Goal: Task Accomplishment & Management: Manage account settings

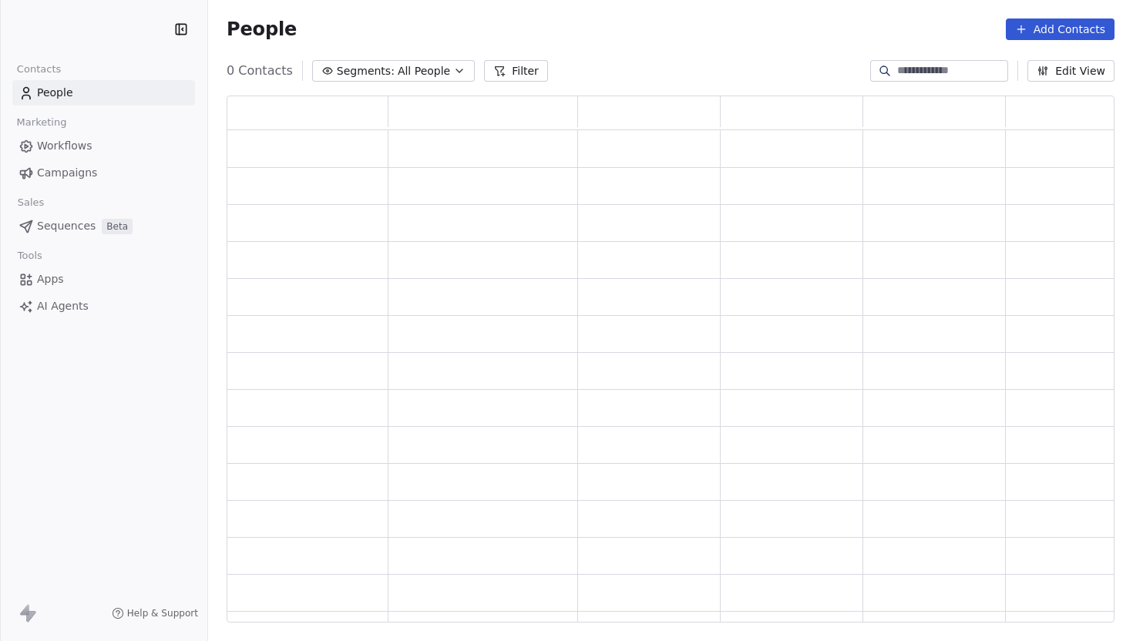
scroll to position [527, 888]
click at [1016, 35] on button "Add Contacts" at bounding box center [1059, 29] width 109 height 22
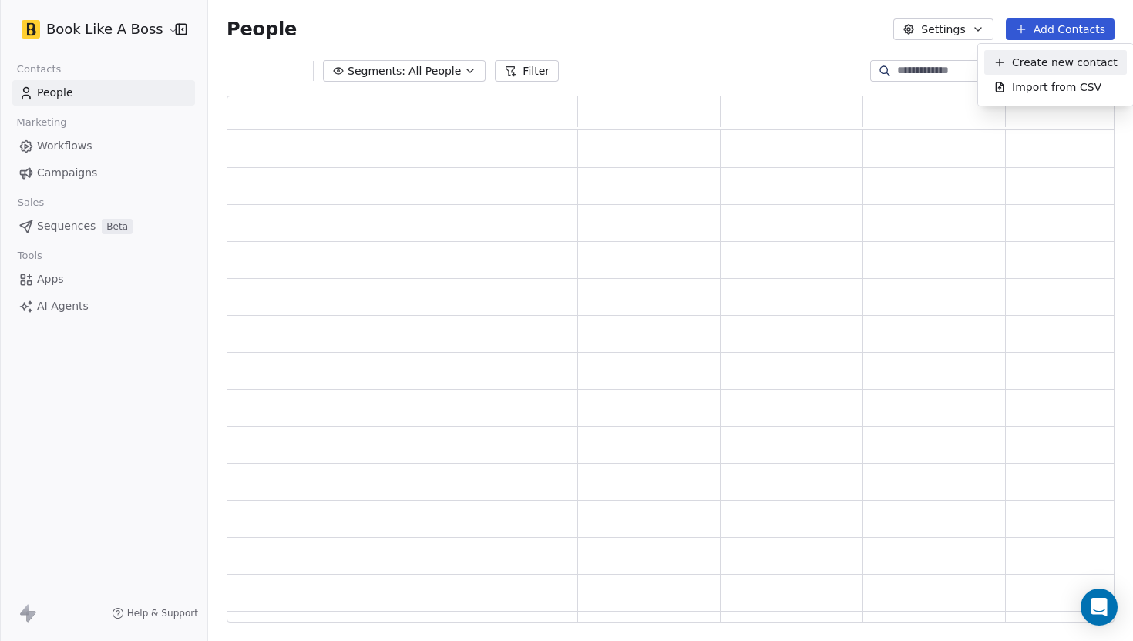
click at [917, 42] on html "Book Like A Boss Contacts People Marketing Workflows Campaigns Sales Sequences …" at bounding box center [566, 320] width 1133 height 641
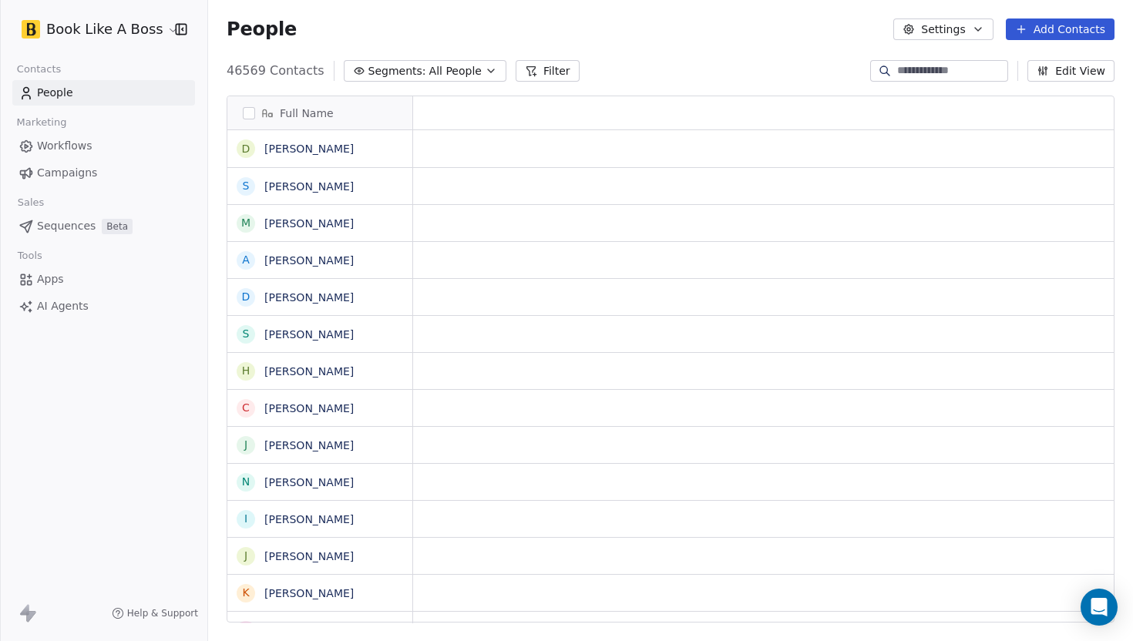
scroll to position [564, 925]
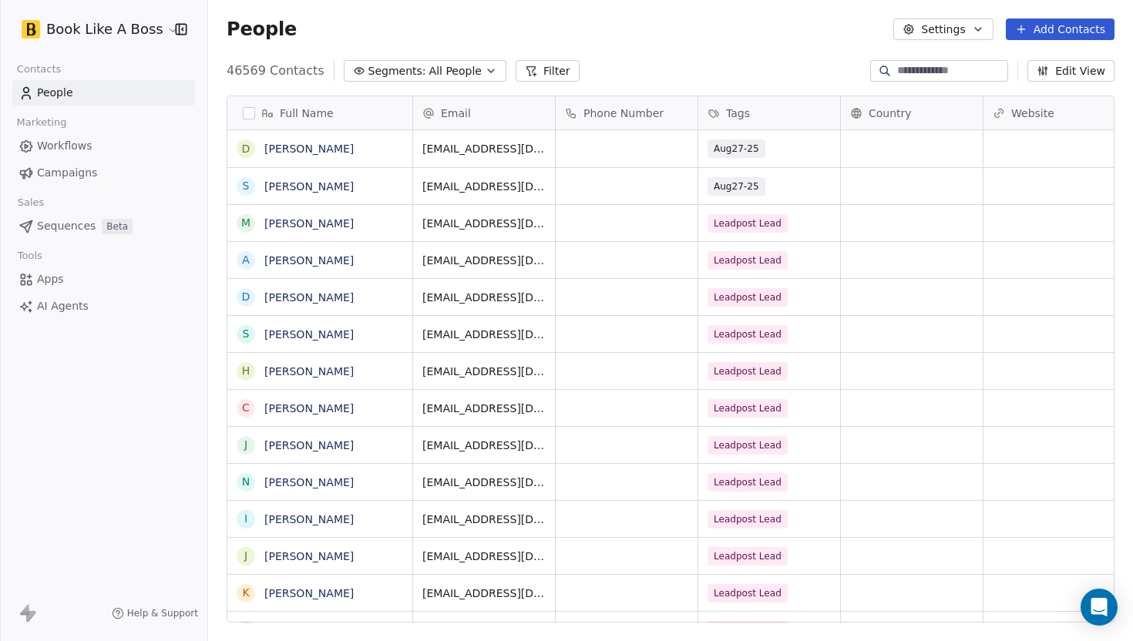
click at [1012, 35] on button "Add Contacts" at bounding box center [1059, 29] width 109 height 22
click at [1012, 88] on span "Import from CSV" at bounding box center [1056, 87] width 89 height 16
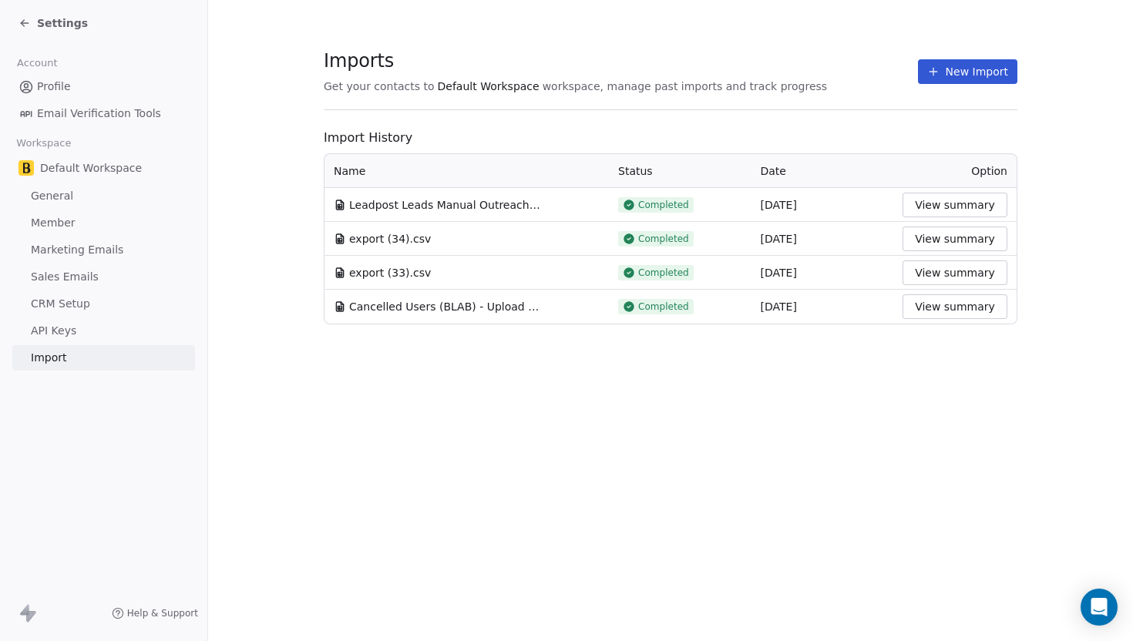
click at [948, 76] on button "New Import" at bounding box center [967, 71] width 99 height 25
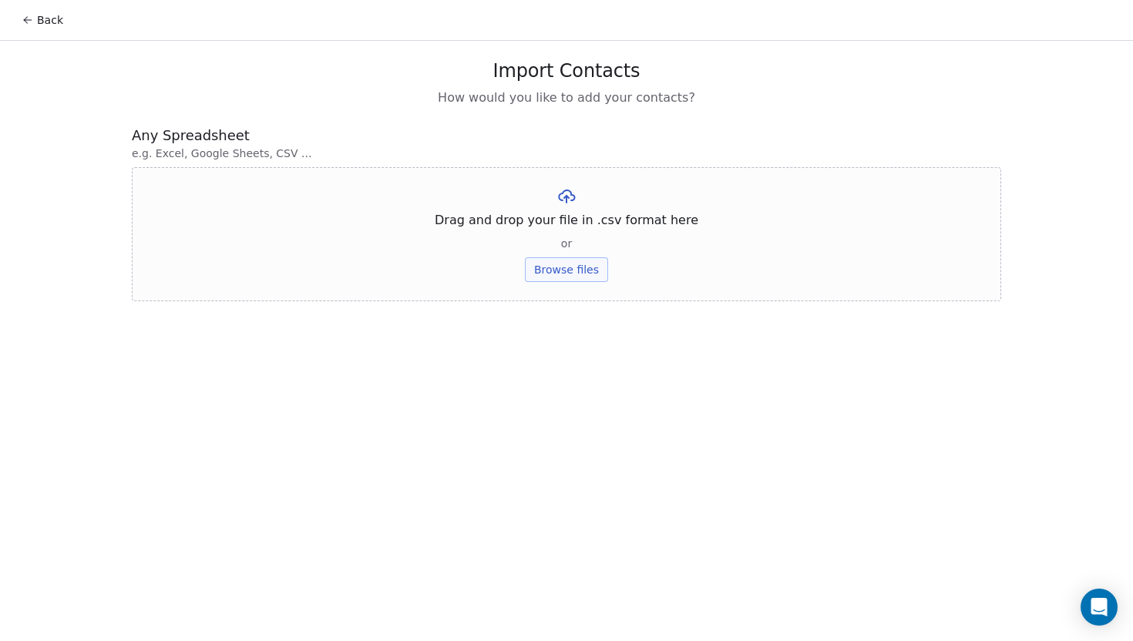
click at [562, 263] on button "Browse files" at bounding box center [566, 269] width 83 height 25
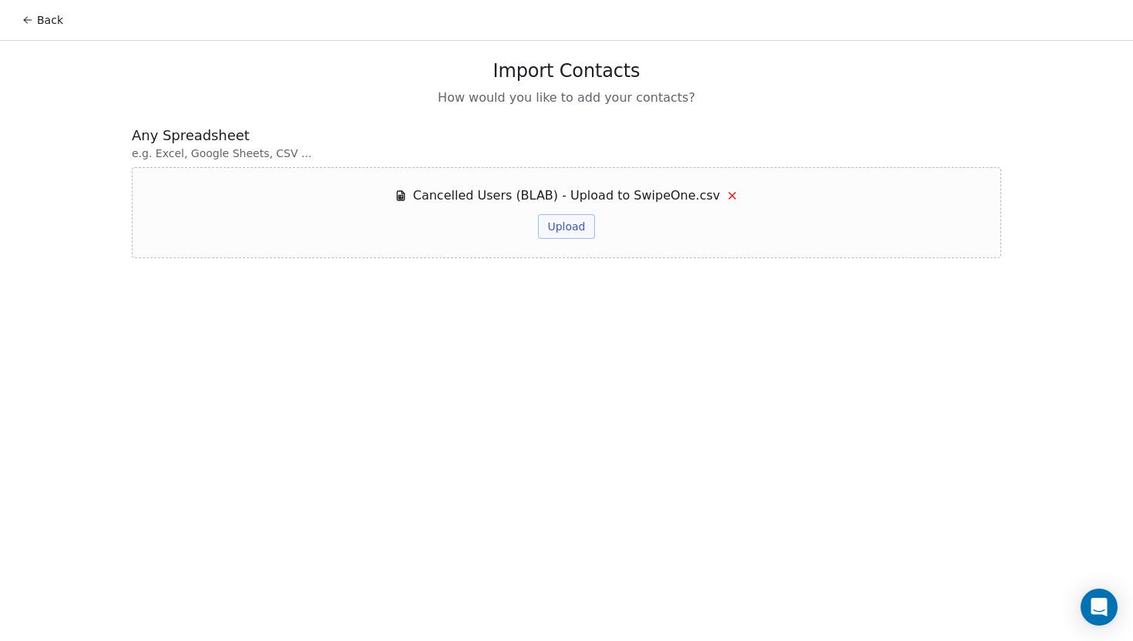
click at [566, 234] on button "Upload" at bounding box center [566, 226] width 56 height 25
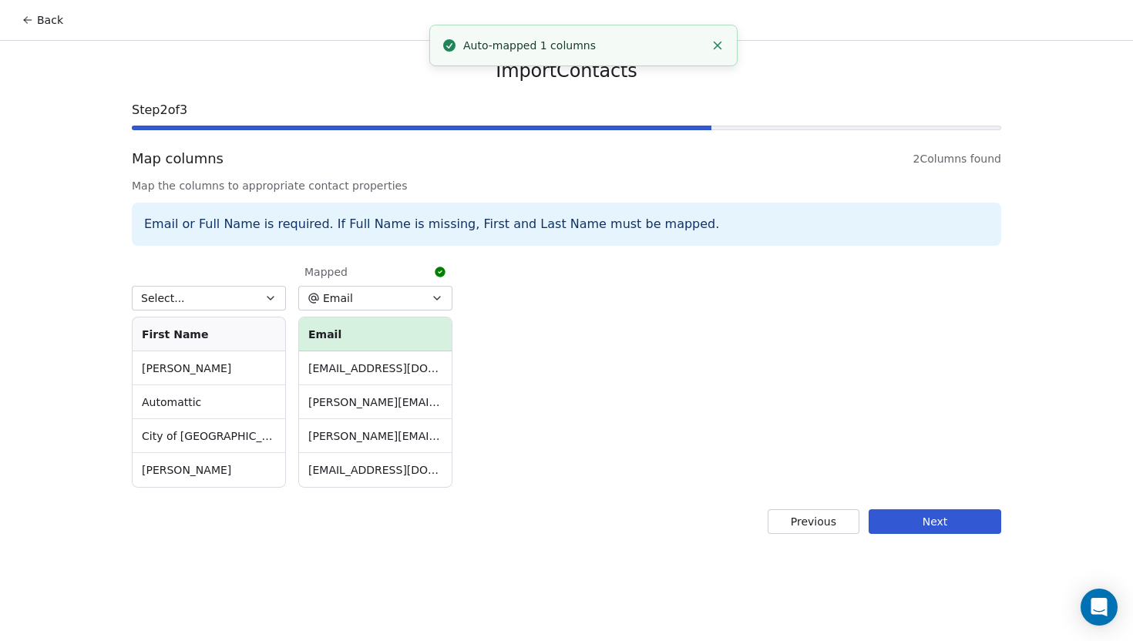
click at [265, 300] on icon "button" at bounding box center [270, 298] width 12 height 12
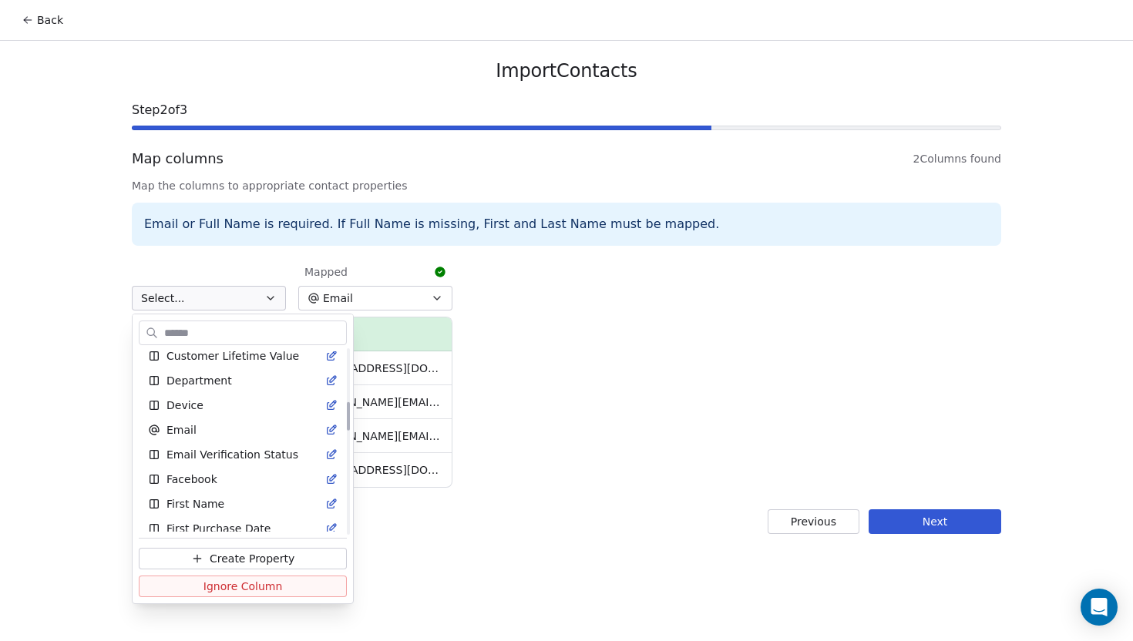
scroll to position [386, 0]
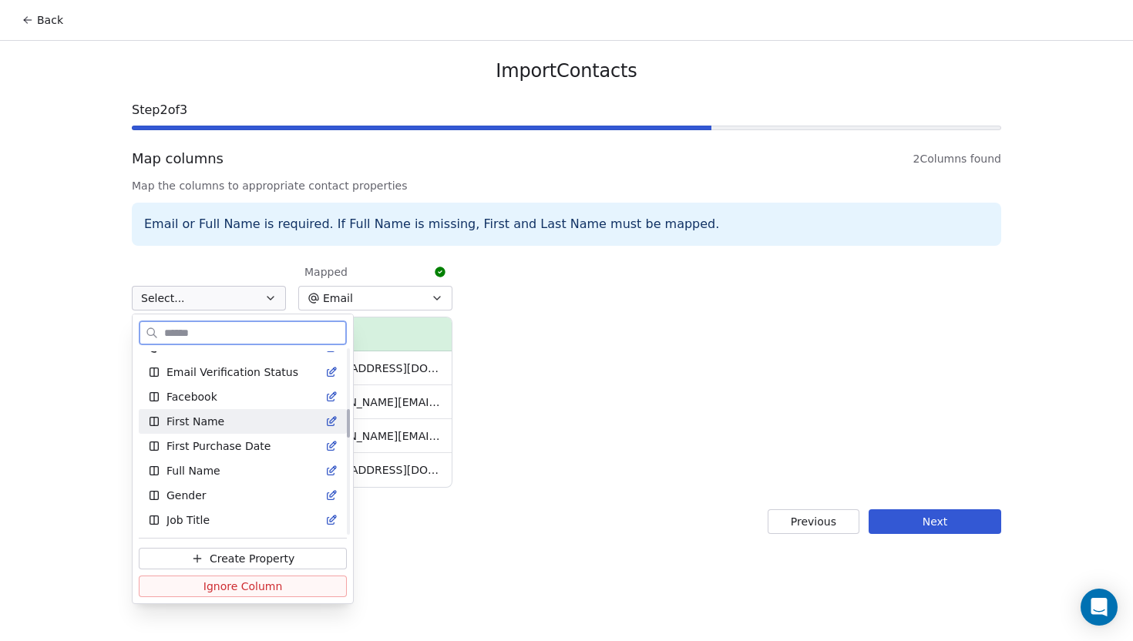
click at [195, 422] on span "First Name" at bounding box center [195, 421] width 58 height 15
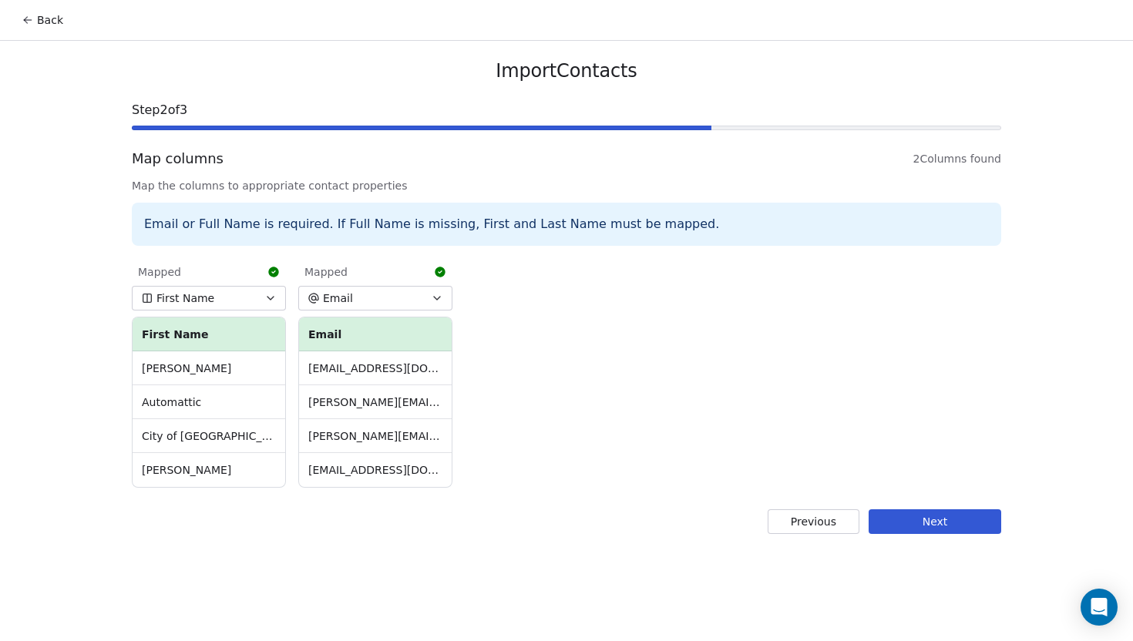
click at [921, 525] on button "Next" at bounding box center [934, 521] width 133 height 25
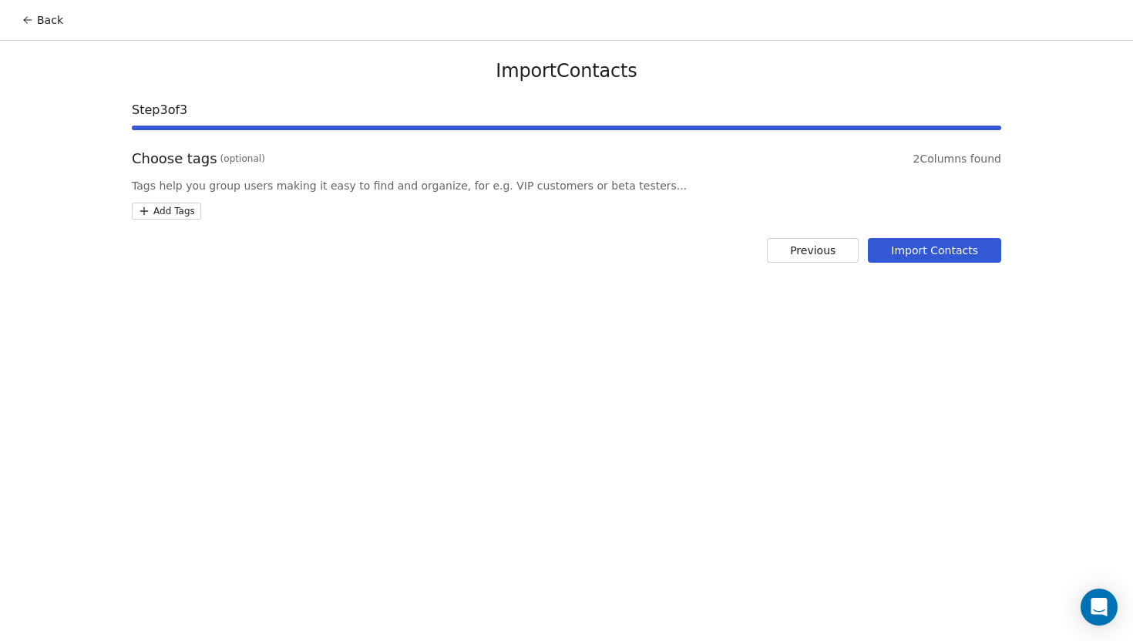
click at [180, 206] on html "Back Import Contacts Step 3 of 3 Choose tags (optional) 2 Columns found Tags he…" at bounding box center [566, 320] width 1133 height 641
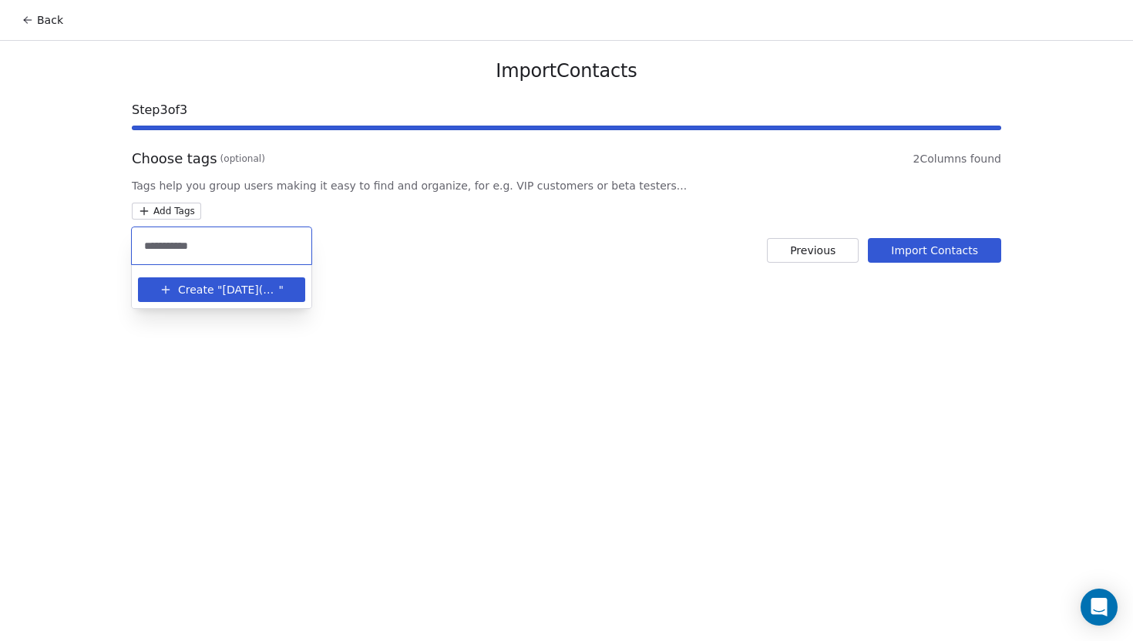
type input "**********"
click at [190, 291] on span "Create "" at bounding box center [200, 290] width 44 height 16
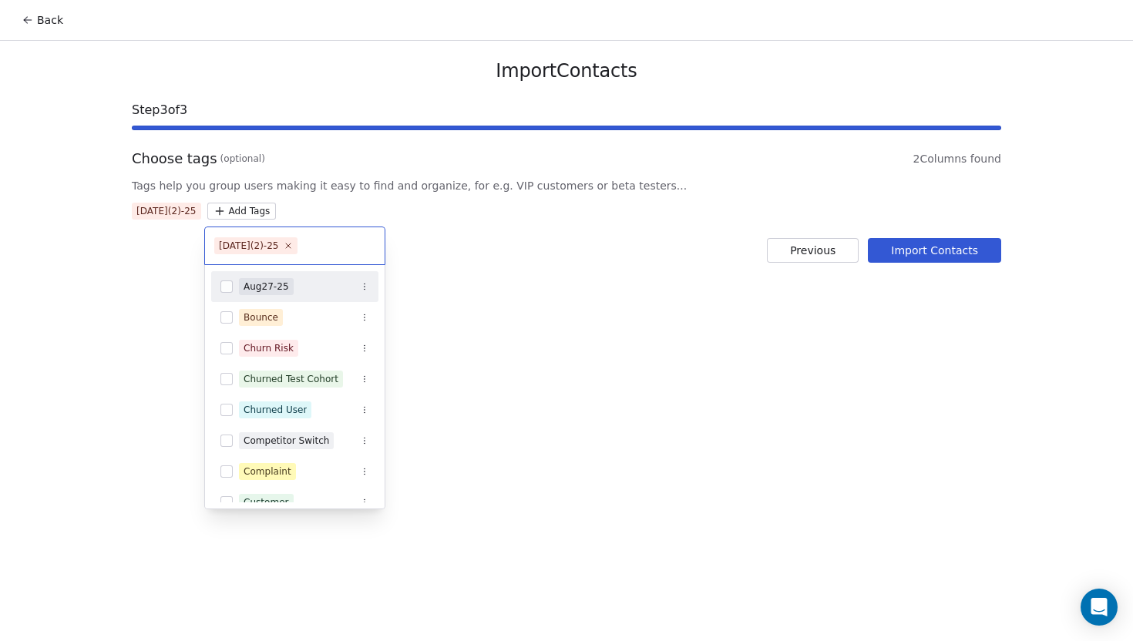
click at [507, 287] on html "Back Import Contacts Step 3 of 3 Choose tags (optional) 2 Columns found Tags he…" at bounding box center [566, 320] width 1133 height 641
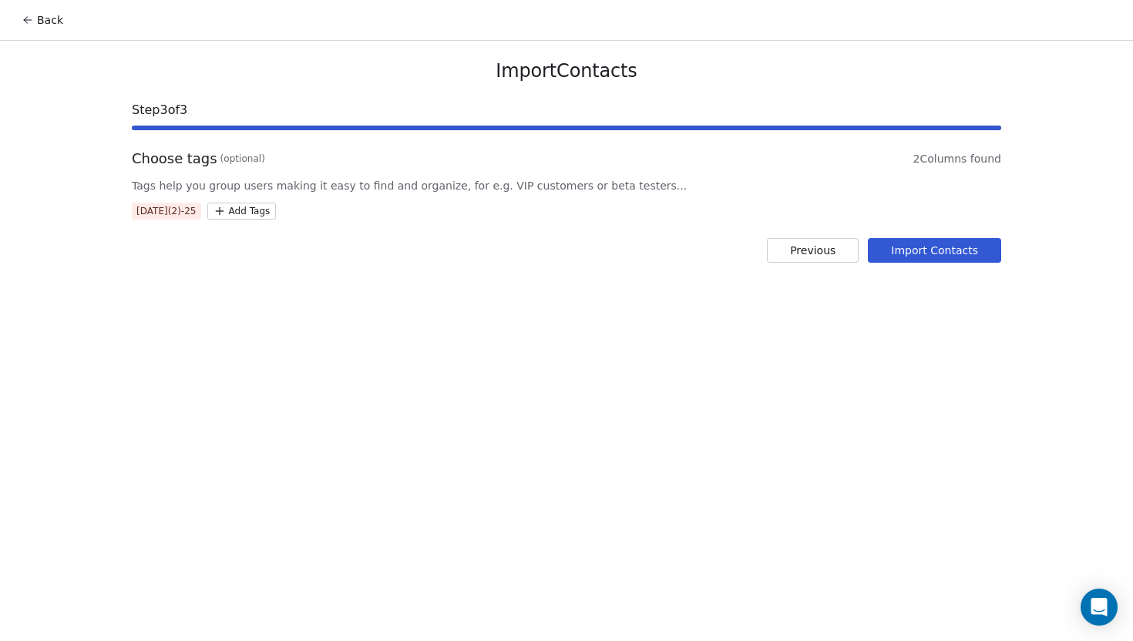
click at [884, 256] on button "Import Contacts" at bounding box center [934, 250] width 133 height 25
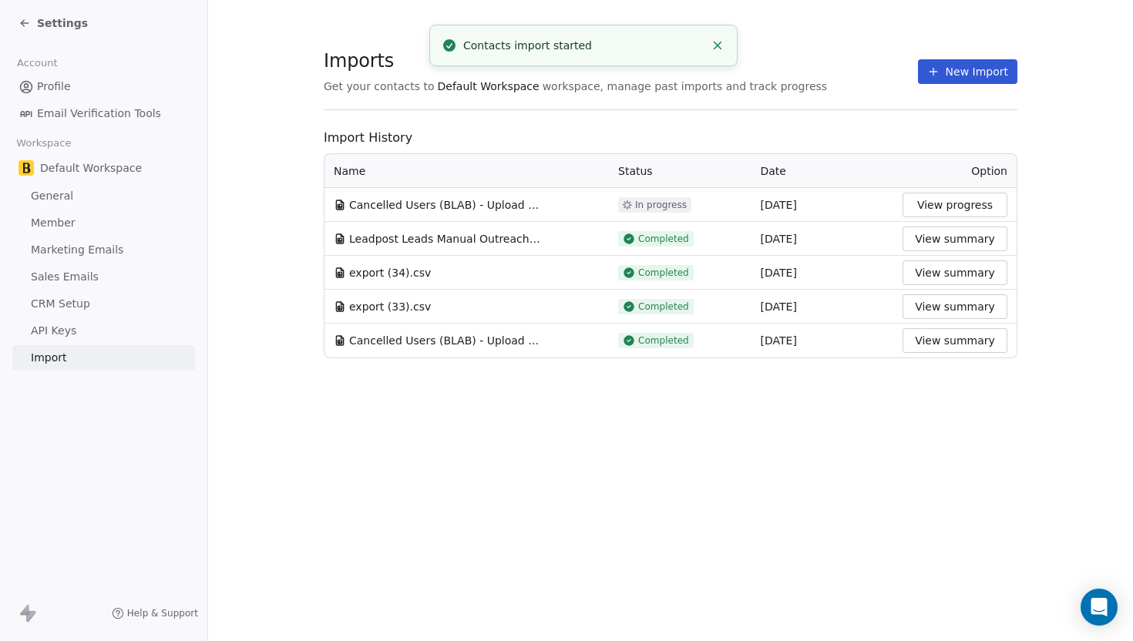
click at [928, 79] on button "New Import" at bounding box center [967, 71] width 99 height 25
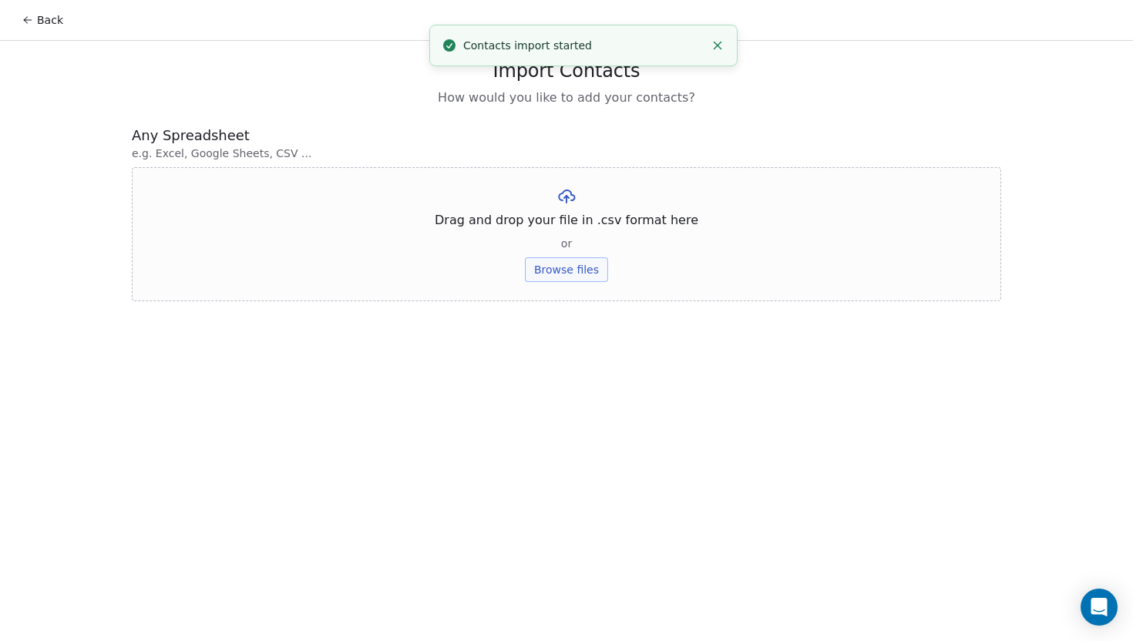
click at [544, 277] on button "Browse files" at bounding box center [566, 269] width 83 height 25
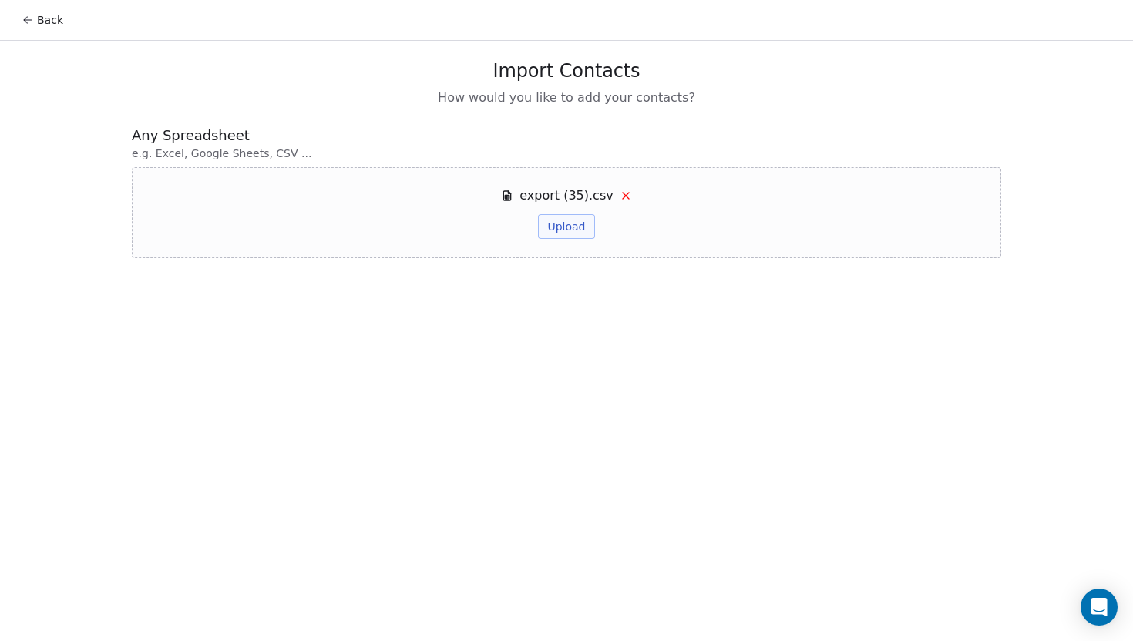
click at [558, 228] on button "Upload" at bounding box center [566, 226] width 56 height 25
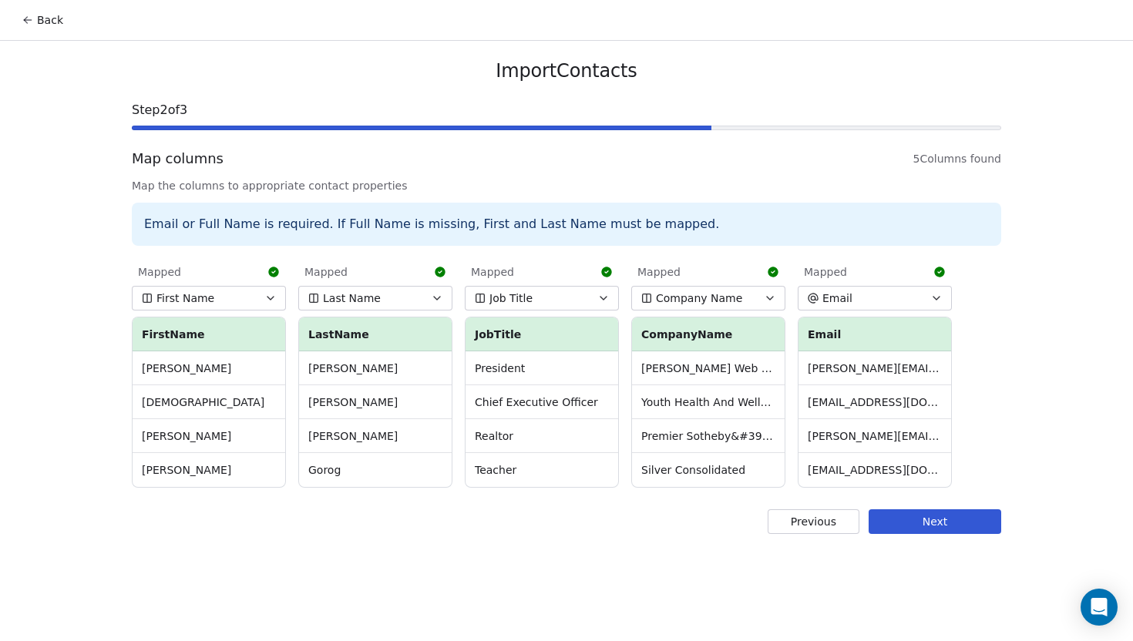
click at [940, 521] on button "Next" at bounding box center [934, 521] width 133 height 25
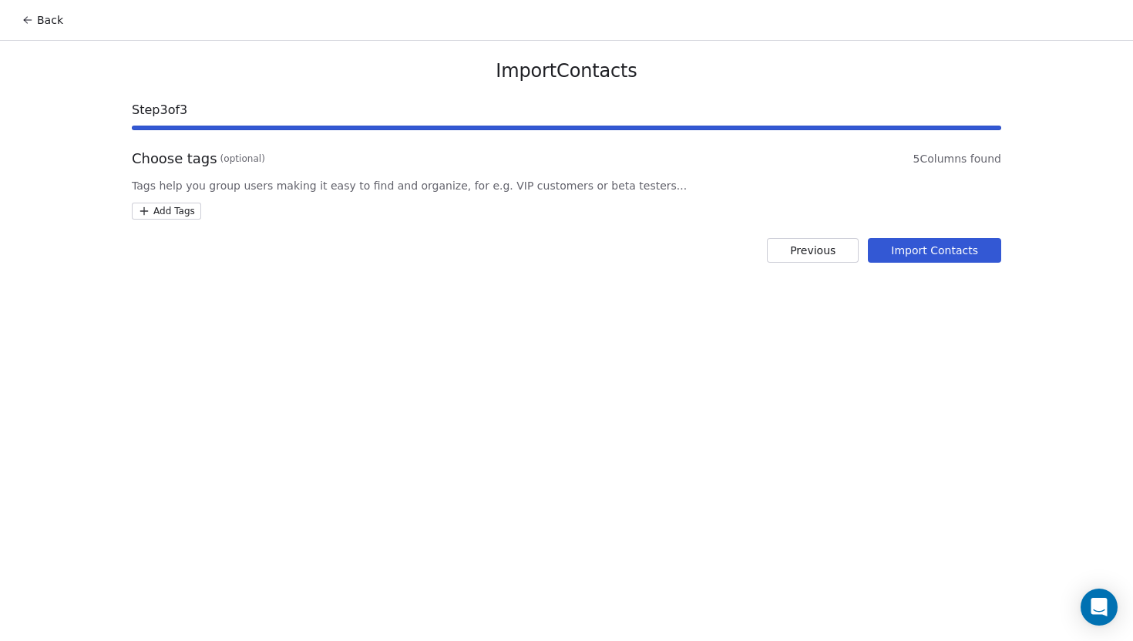
click at [192, 206] on html "Back Import Contacts Step 3 of 3 Choose tags (optional) 5 Columns found Tags he…" at bounding box center [566, 320] width 1133 height 641
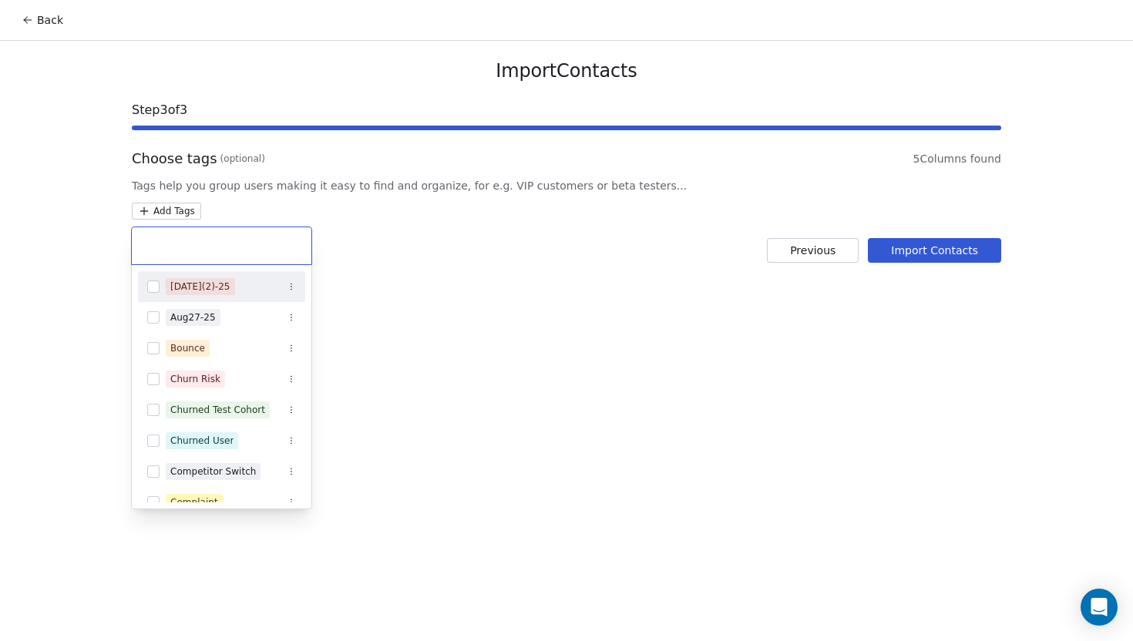
click at [156, 280] on button "Suggestions" at bounding box center [153, 286] width 12 height 12
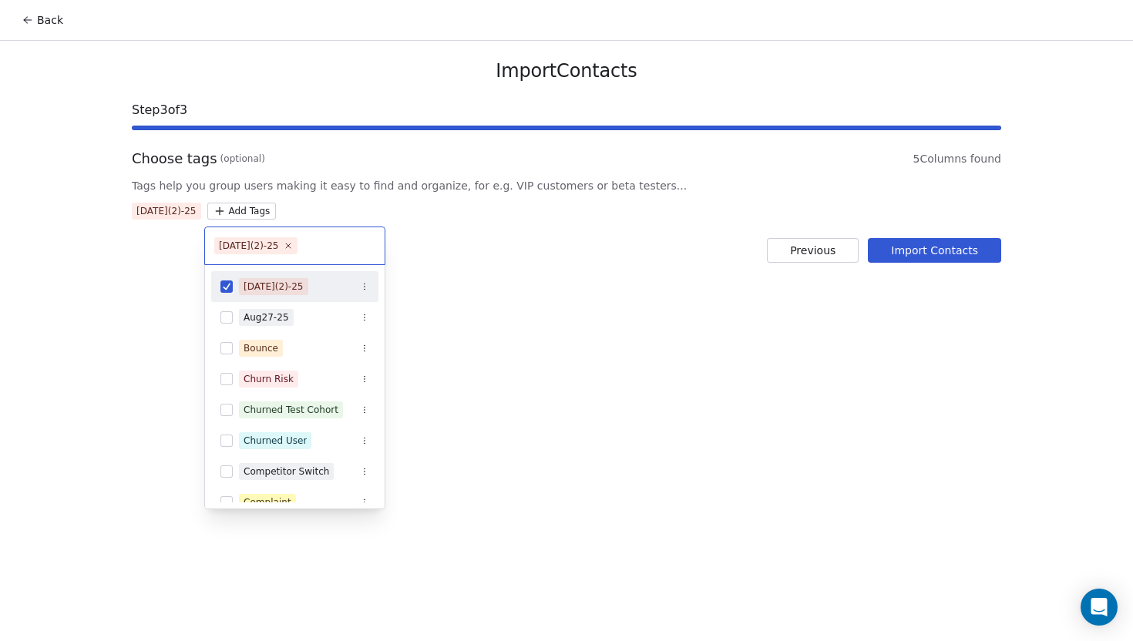
click at [891, 251] on html "Back Import Contacts Step 3 of 3 Choose tags (optional) 5 Columns found Tags he…" at bounding box center [566, 320] width 1133 height 641
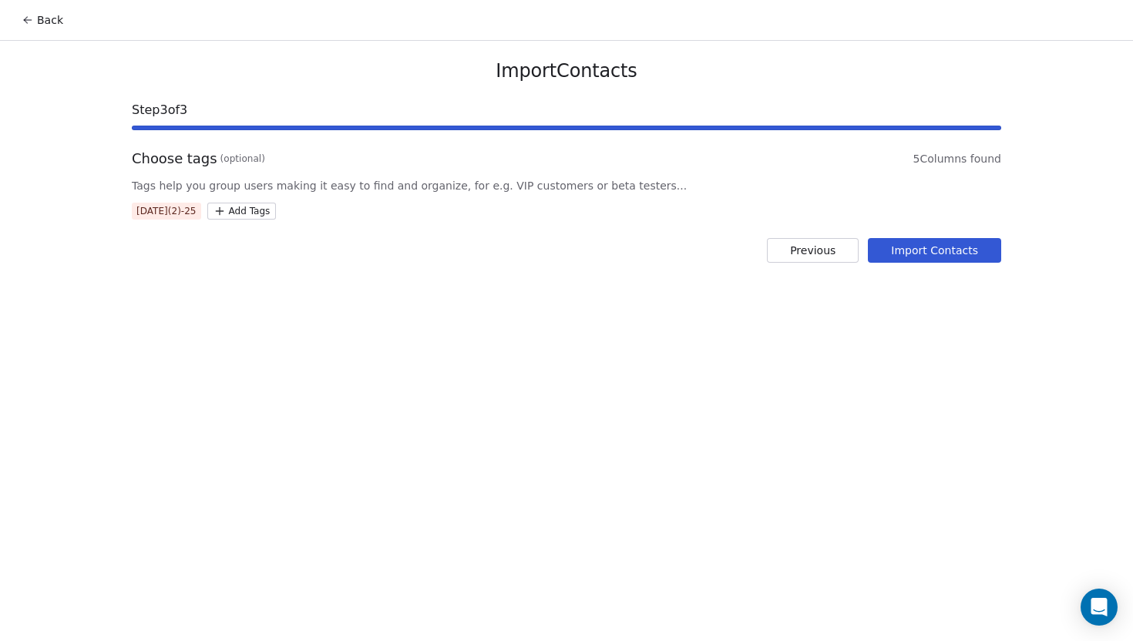
click at [891, 250] on button "Import Contacts" at bounding box center [934, 250] width 133 height 25
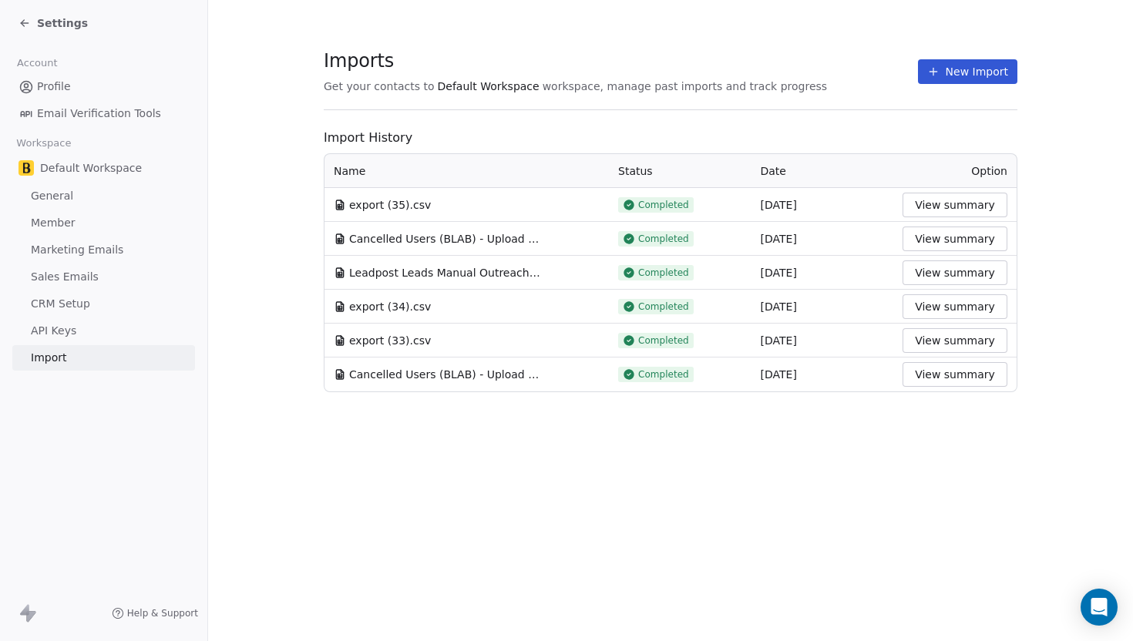
click at [20, 22] on icon at bounding box center [24, 23] width 12 height 12
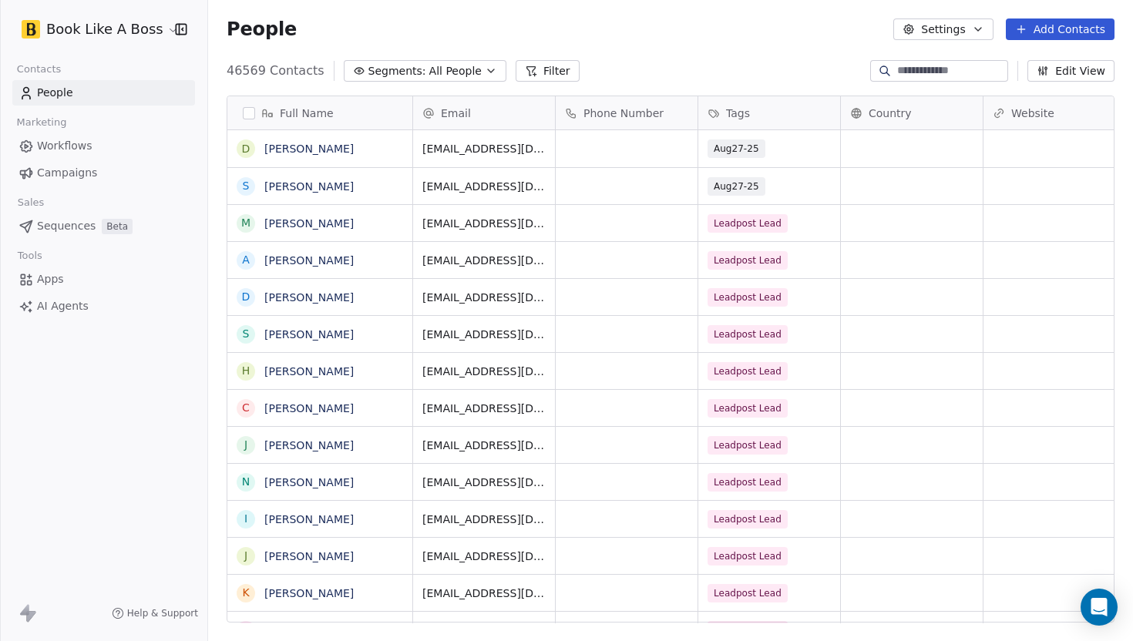
scroll to position [564, 925]
click at [93, 231] on link "Sequences Beta" at bounding box center [103, 225] width 183 height 25
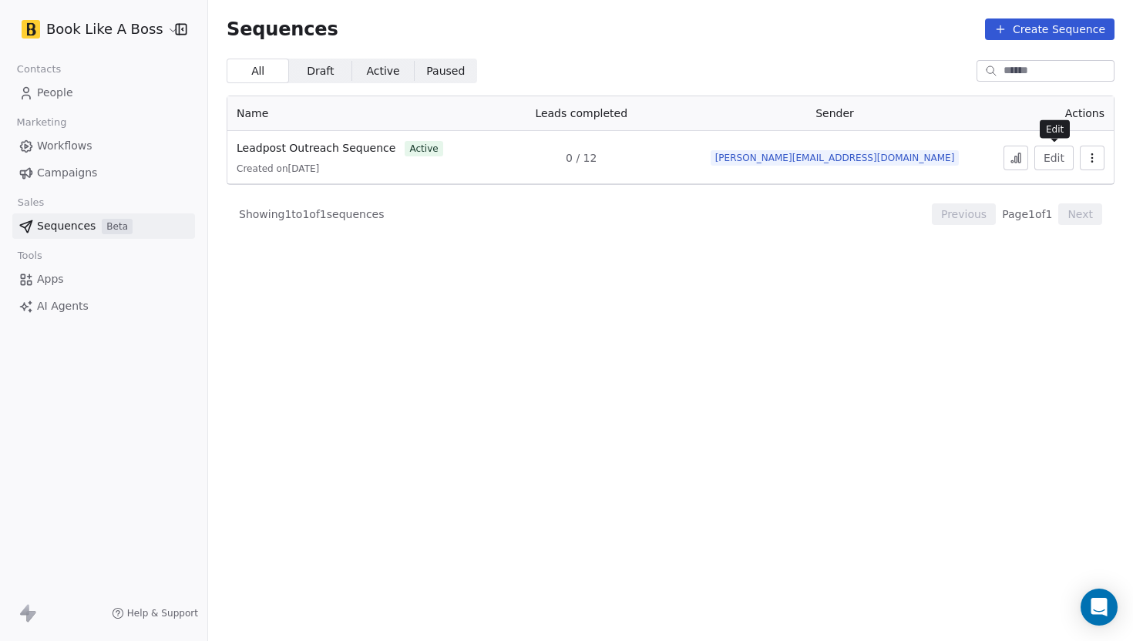
click at [1039, 162] on button "Edit" at bounding box center [1053, 158] width 39 height 25
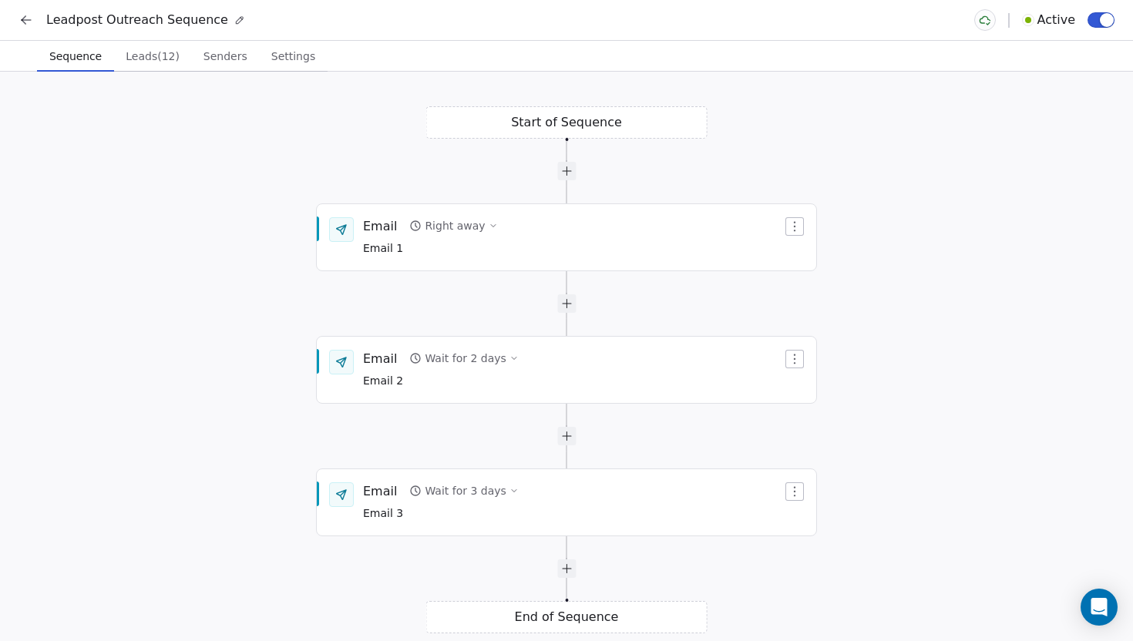
click at [129, 66] on span "Leads (12)" at bounding box center [152, 56] width 66 height 22
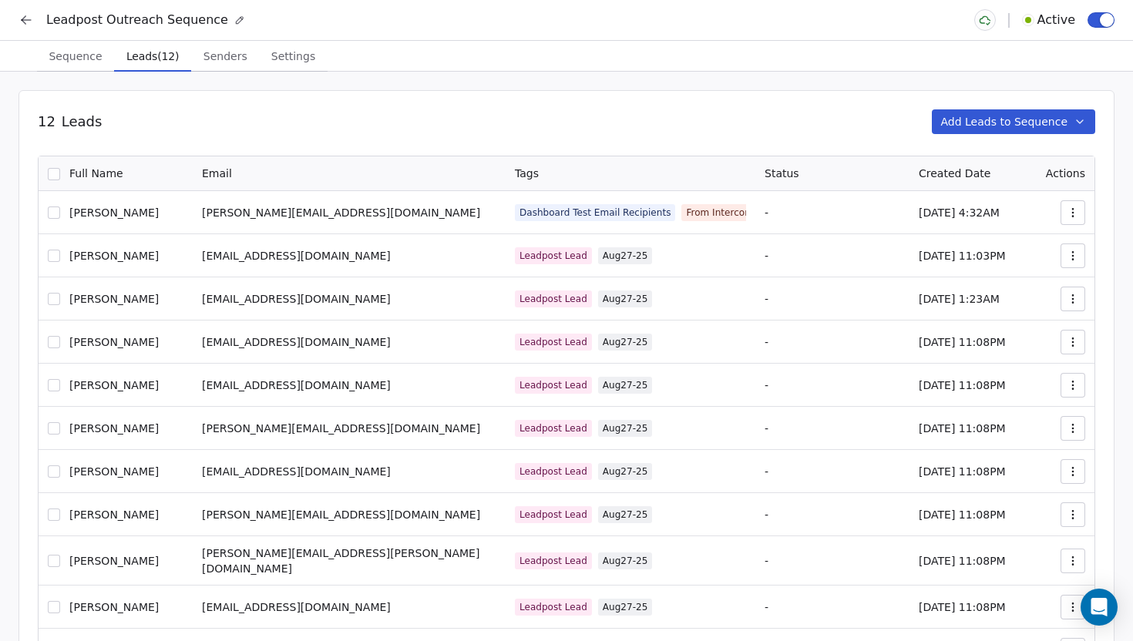
click at [984, 127] on button "Add Leads to Sequence" at bounding box center [1013, 121] width 164 height 25
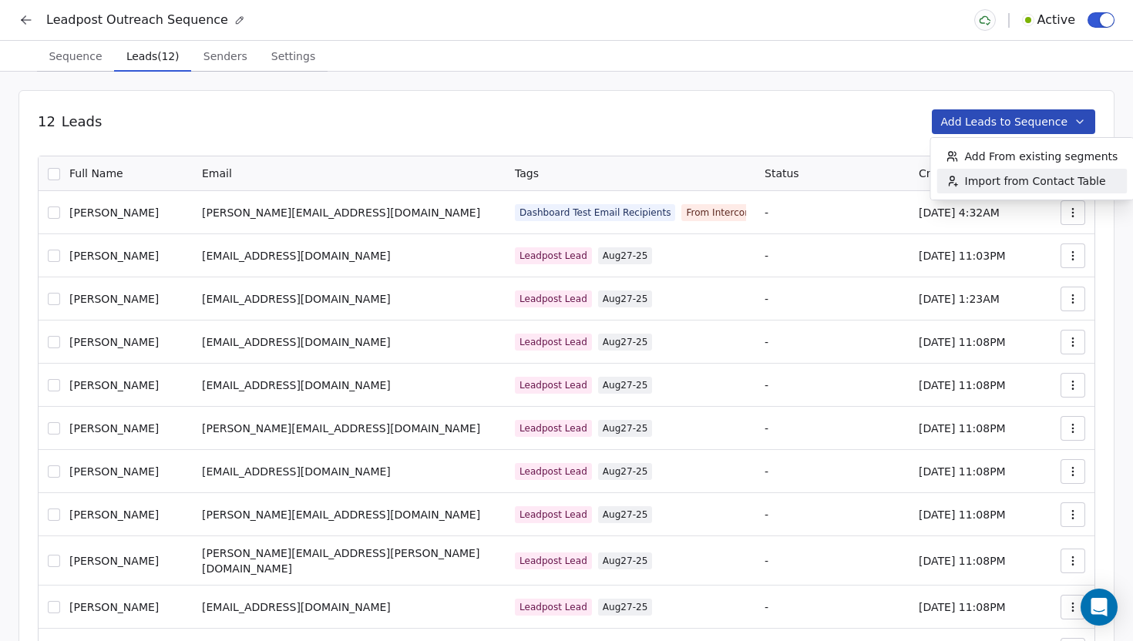
click at [978, 173] on span "Import from Contact Table" at bounding box center [1035, 180] width 141 height 15
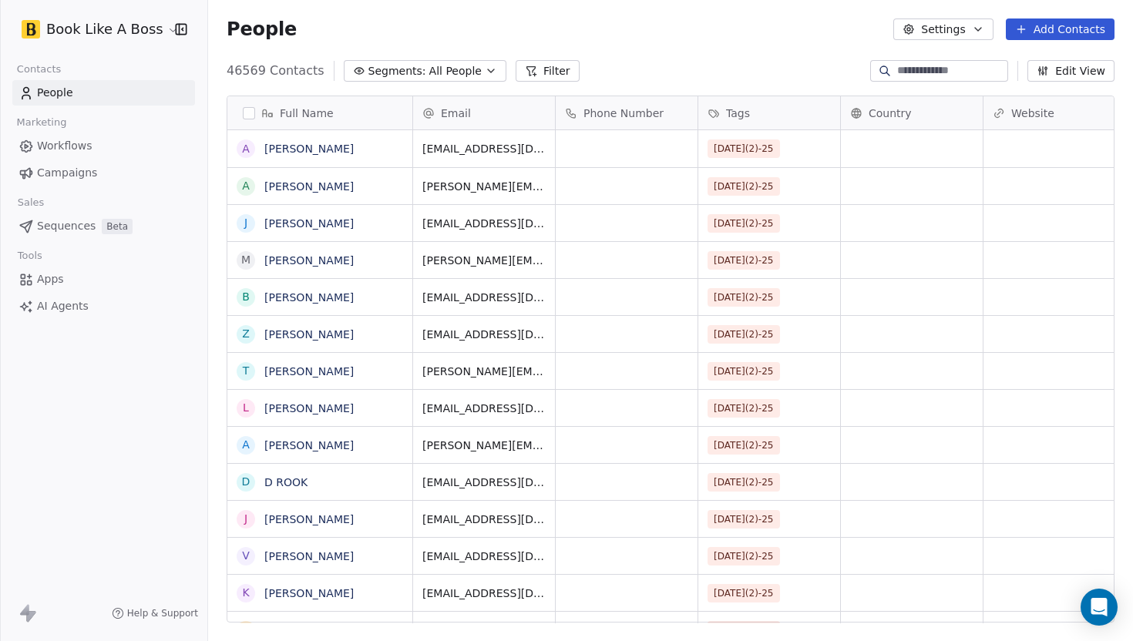
scroll to position [564, 925]
click at [533, 69] on button "Filter" at bounding box center [547, 71] width 64 height 22
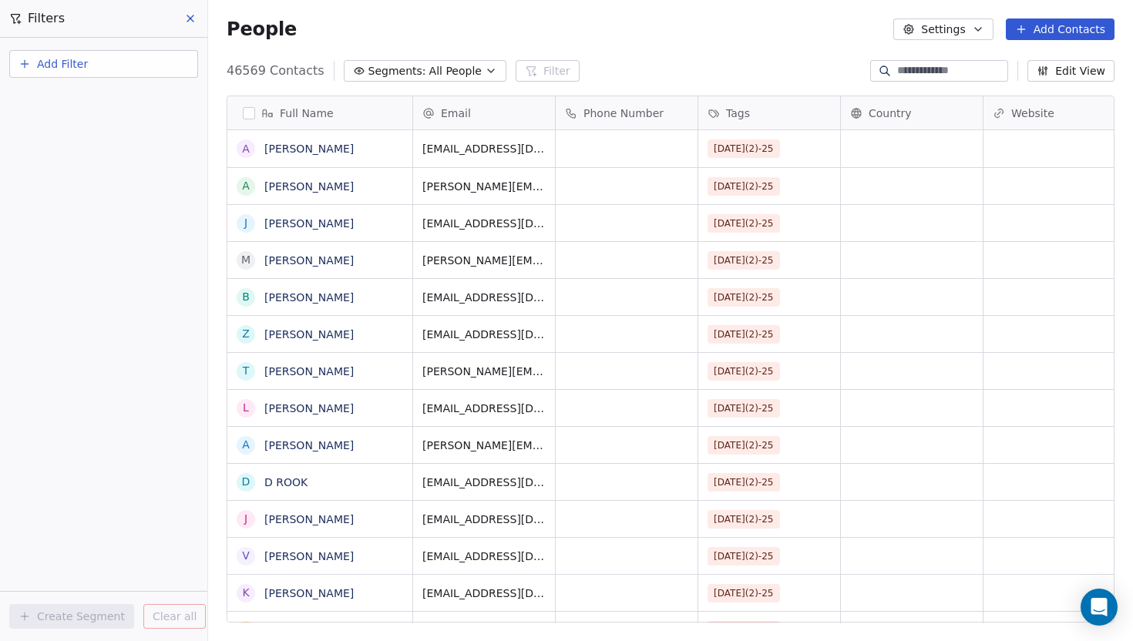
click at [140, 55] on button "Add Filter" at bounding box center [103, 64] width 189 height 28
click at [106, 72] on html "Book Like A Boss Contacts People Marketing Workflows Campaigns Sales Sequences …" at bounding box center [566, 320] width 1133 height 641
click at [56, 65] on span "Add Filter" at bounding box center [62, 64] width 51 height 16
click at [59, 89] on div "Contact properties" at bounding box center [103, 100] width 175 height 25
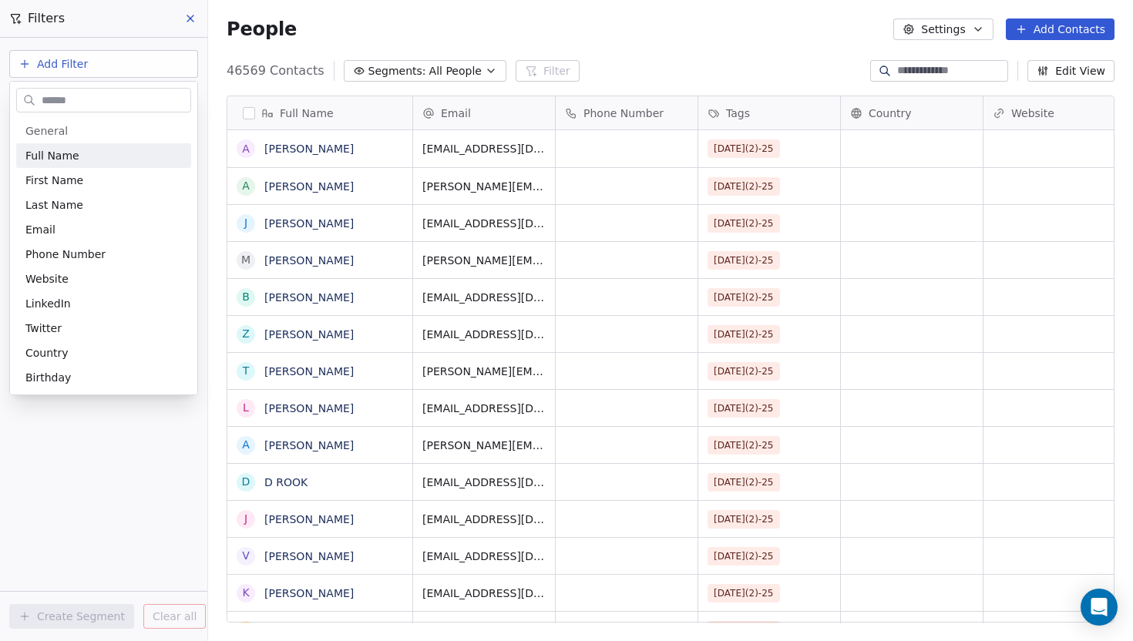
click at [59, 96] on input "text" at bounding box center [115, 100] width 152 height 22
click at [27, 63] on html "Book Like A Boss Contacts People Marketing Workflows Campaigns Sales Sequences …" at bounding box center [566, 320] width 1133 height 641
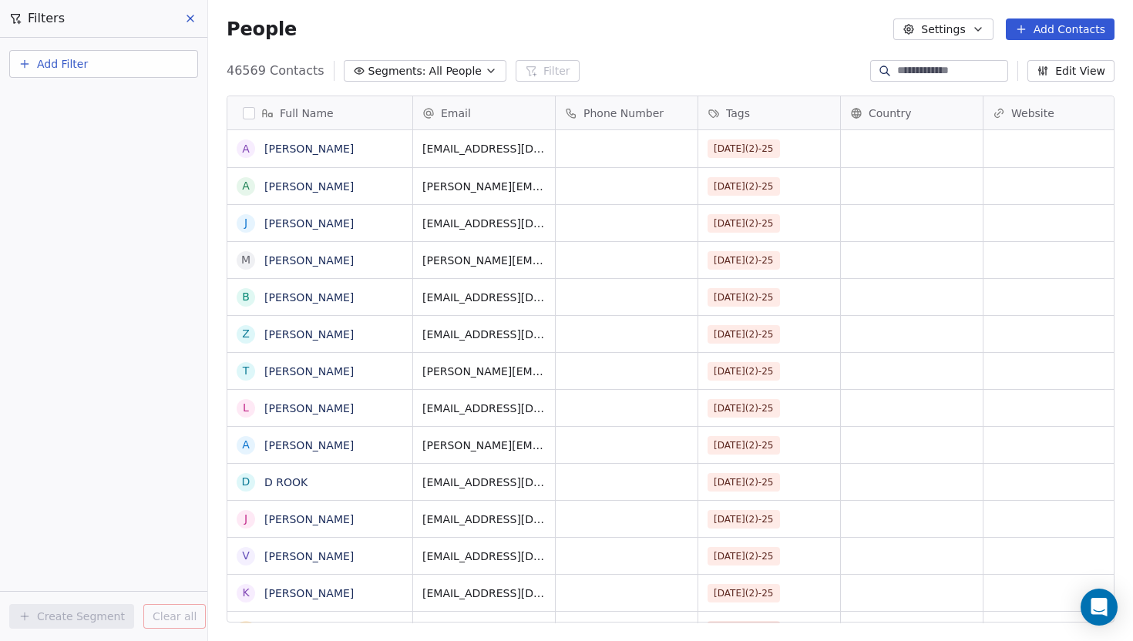
click at [28, 62] on icon "button" at bounding box center [24, 64] width 12 height 12
click at [44, 125] on span "Contact activity" at bounding box center [68, 125] width 86 height 16
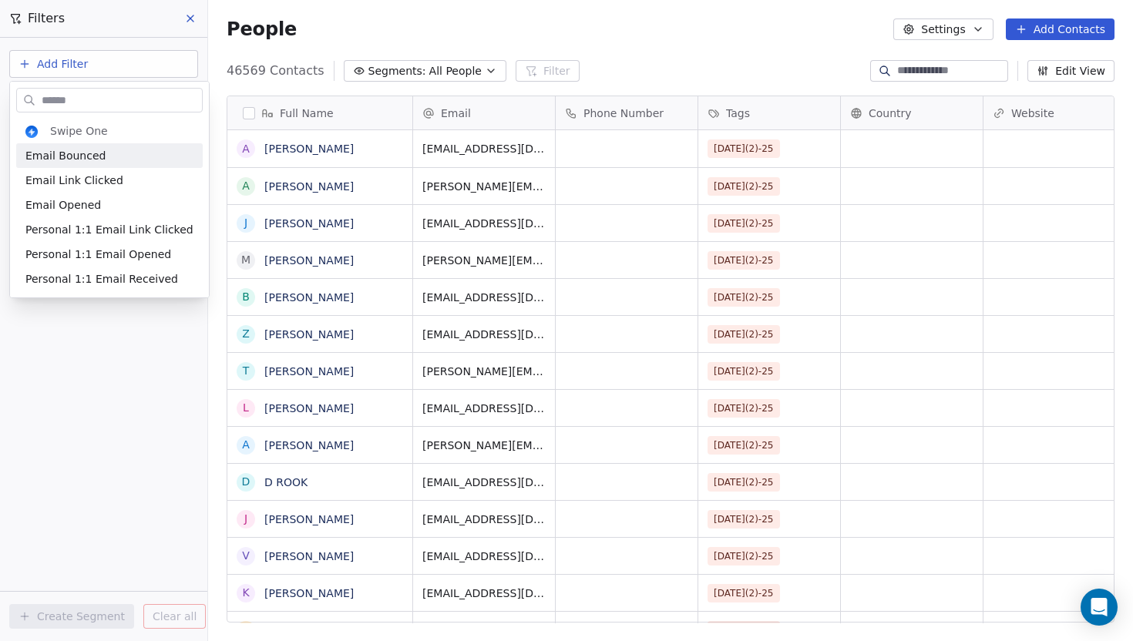
click at [28, 67] on html "Book Like A Boss Contacts People Marketing Workflows Campaigns Sales Sequences …" at bounding box center [566, 320] width 1133 height 641
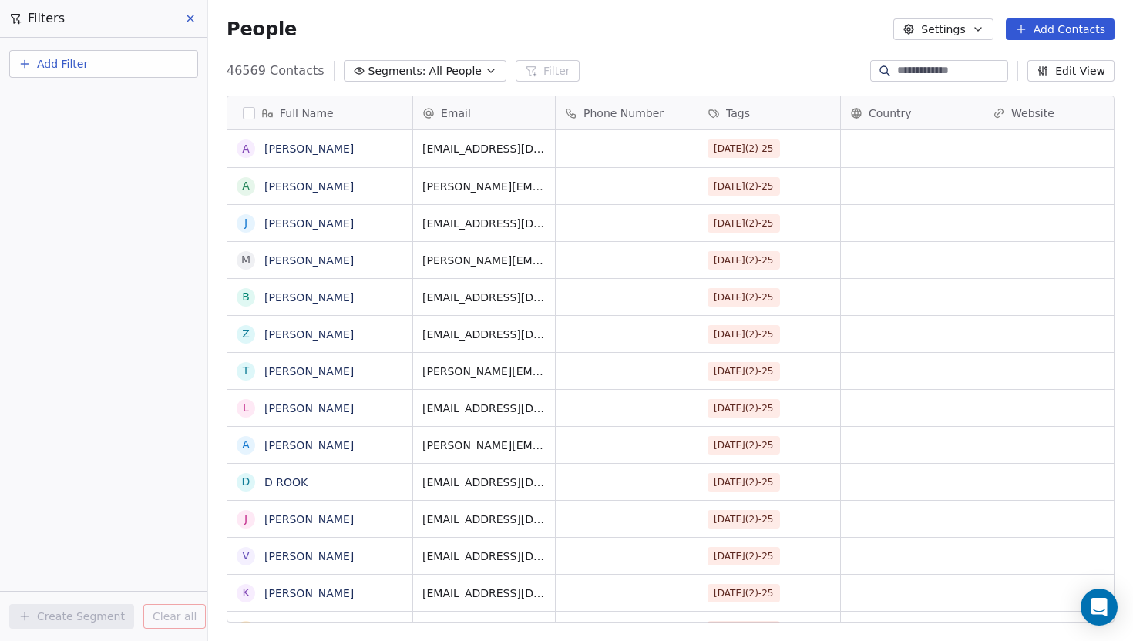
click at [448, 72] on span "All People" at bounding box center [455, 71] width 52 height 16
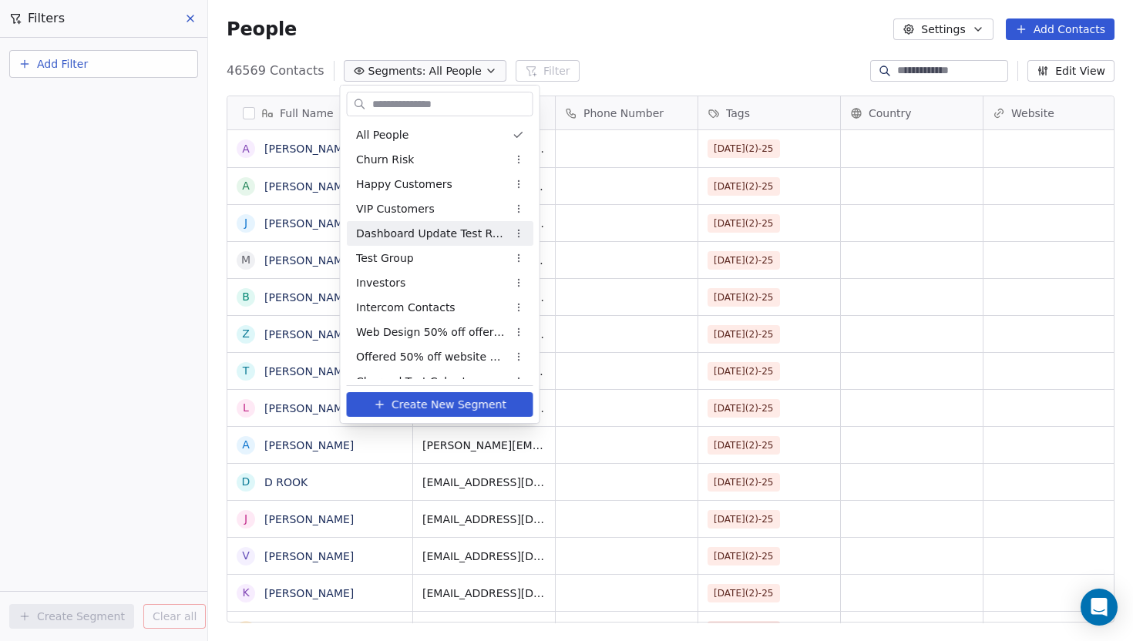
scroll to position [14, 0]
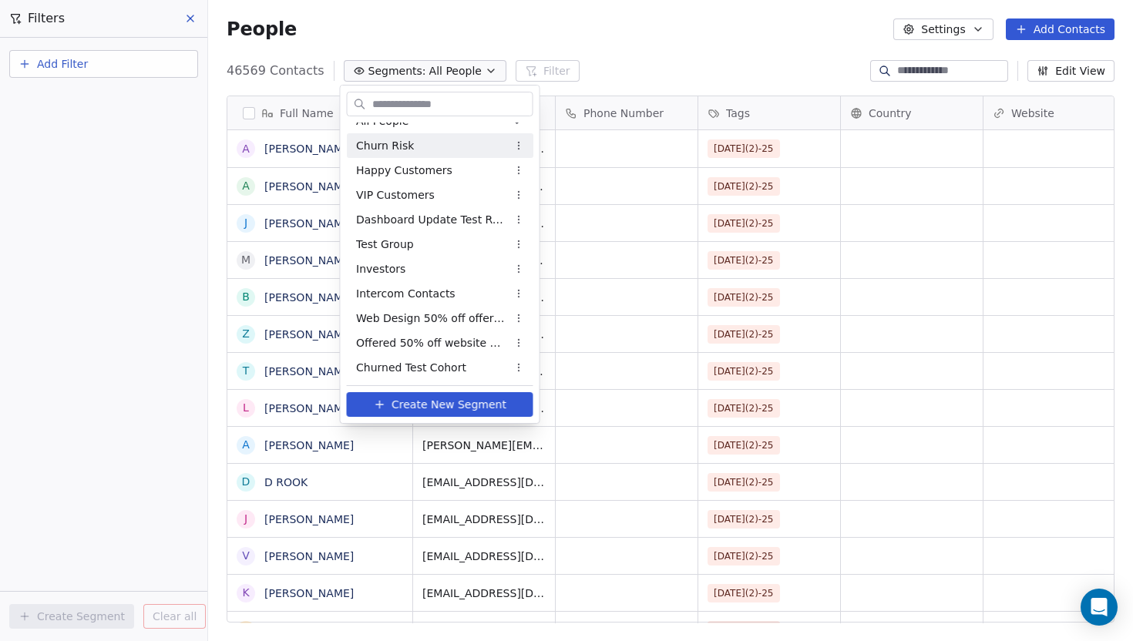
click at [621, 77] on html "Book Like A Boss Contacts People Marketing Workflows Campaigns Sales Sequences …" at bounding box center [566, 320] width 1133 height 641
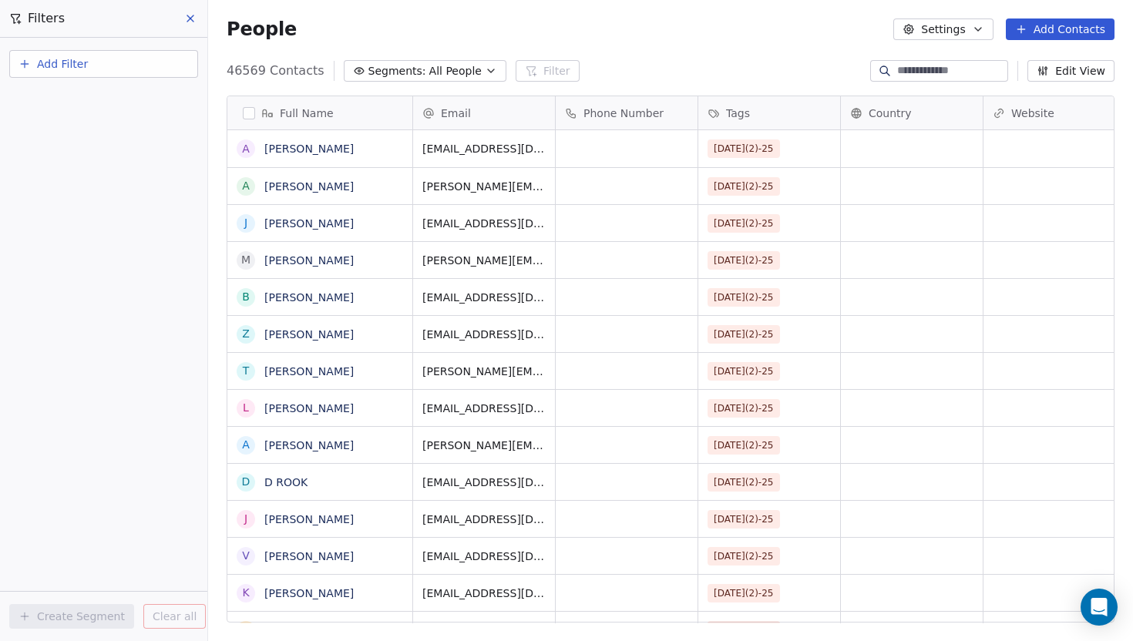
click at [932, 39] on button "Settings" at bounding box center [942, 29] width 99 height 22
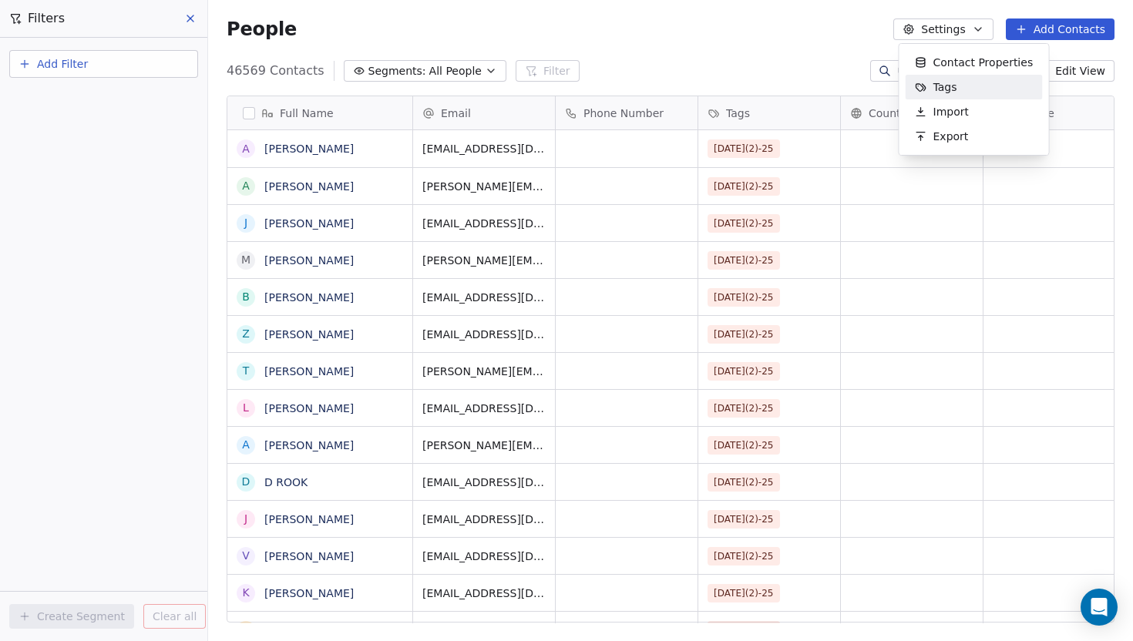
click at [870, 80] on html "Book Like A Boss Contacts People Marketing Workflows Campaigns Sales Sequences …" at bounding box center [566, 320] width 1133 height 641
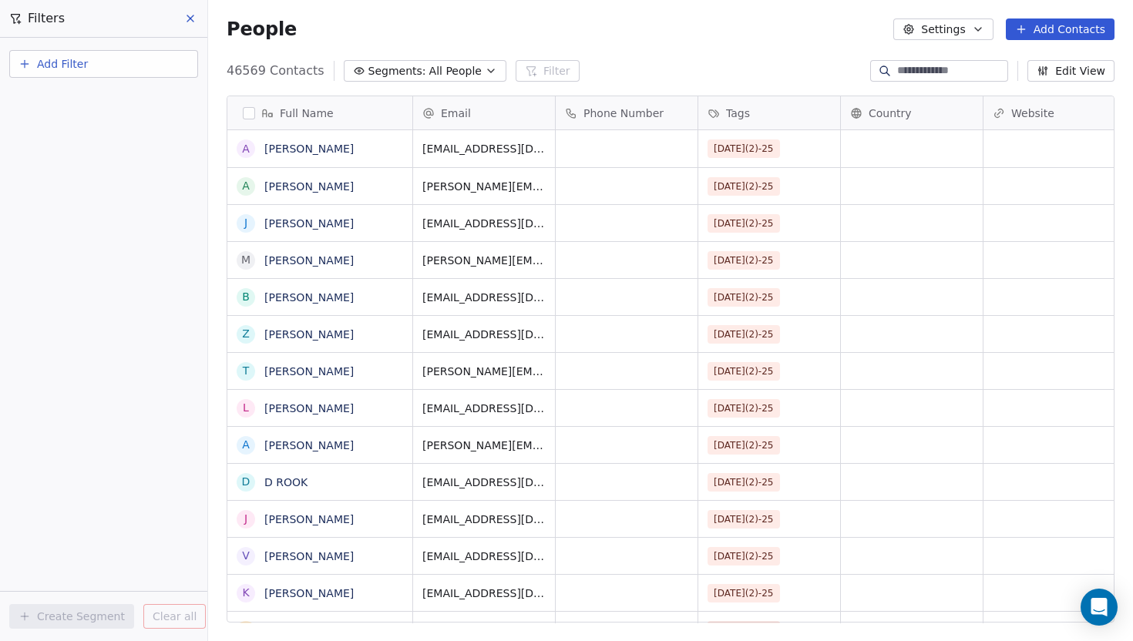
click at [1059, 70] on button "Edit View" at bounding box center [1070, 71] width 87 height 22
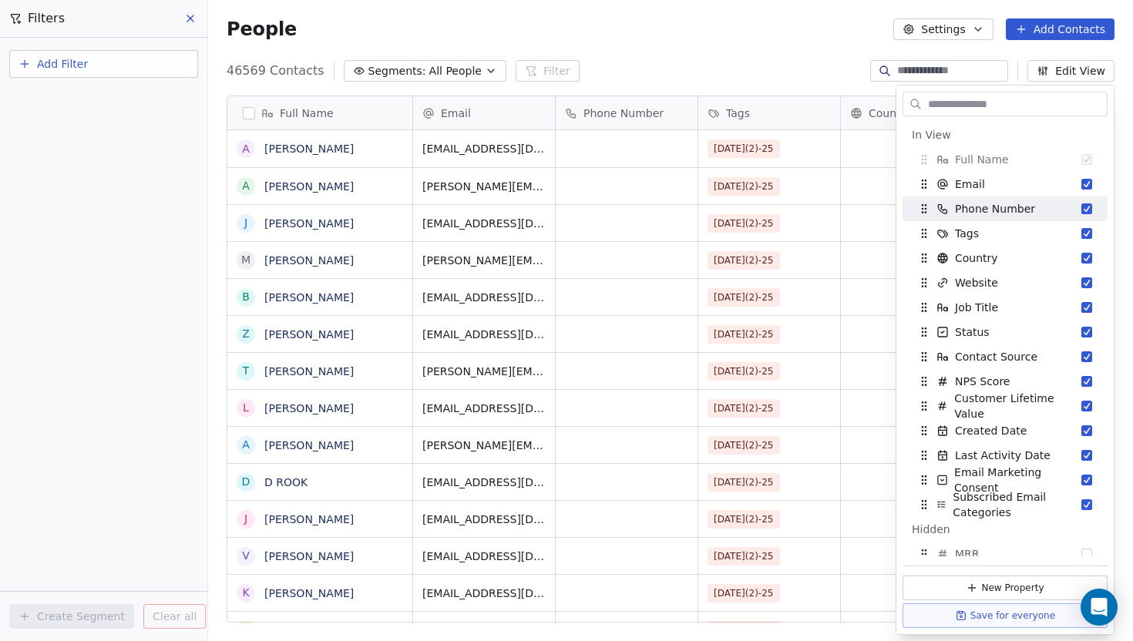
click at [771, 75] on div "46569 Contacts Segments: All People Filter Edit View" at bounding box center [670, 71] width 925 height 25
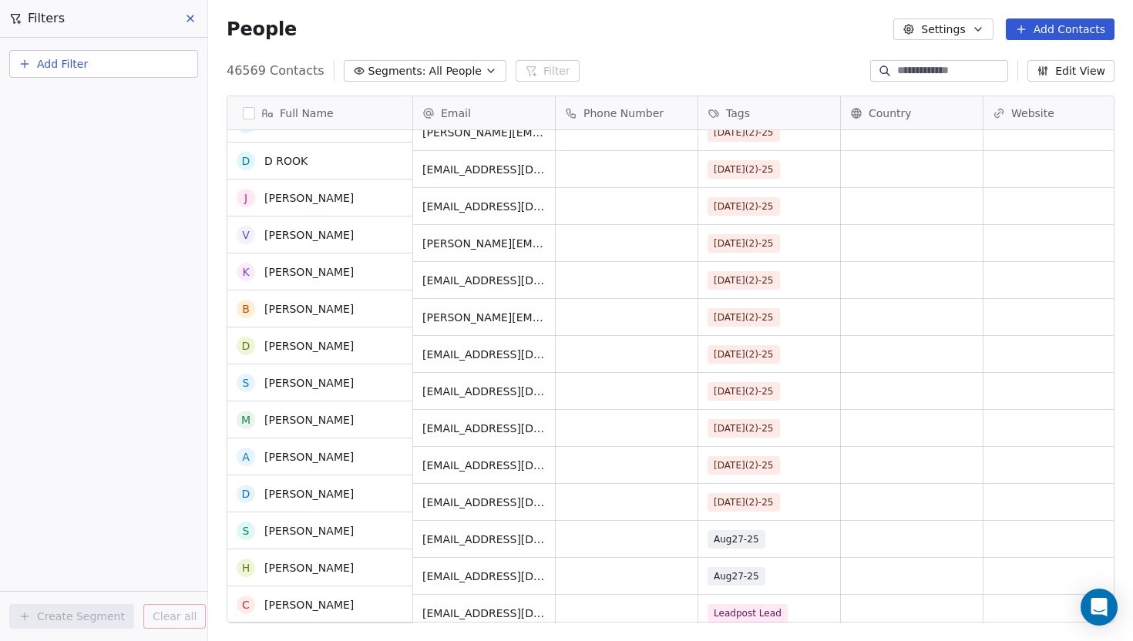
scroll to position [0, 0]
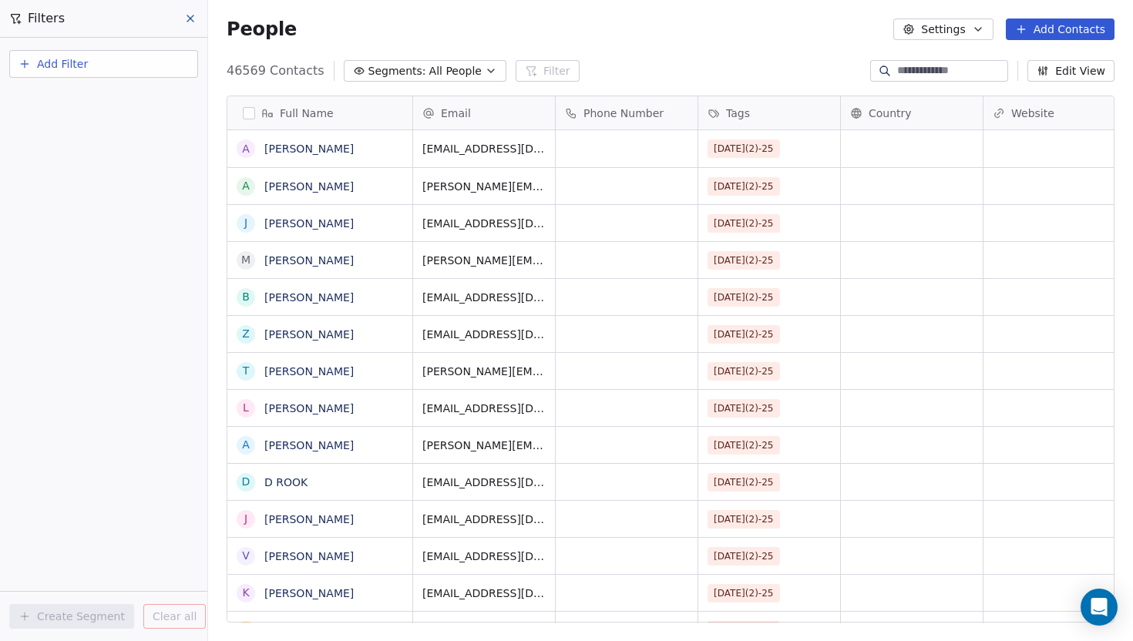
click at [719, 113] on icon at bounding box center [713, 113] width 12 height 12
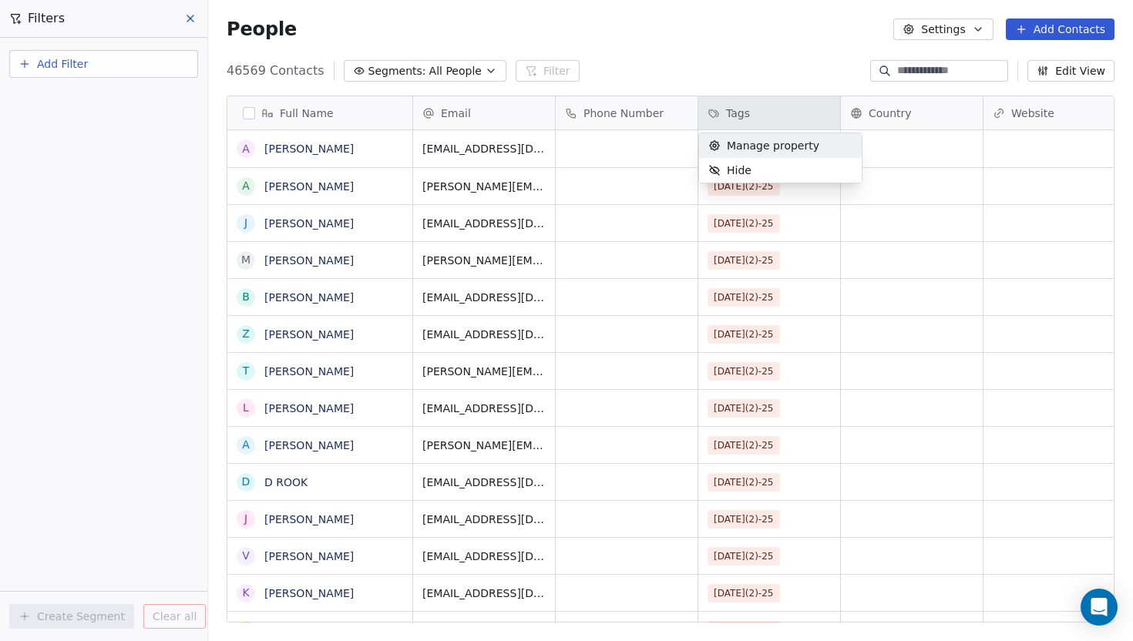
click at [656, 52] on html "Book Like A Boss Contacts People Marketing Workflows Campaigns Sales Sequences …" at bounding box center [566, 320] width 1133 height 641
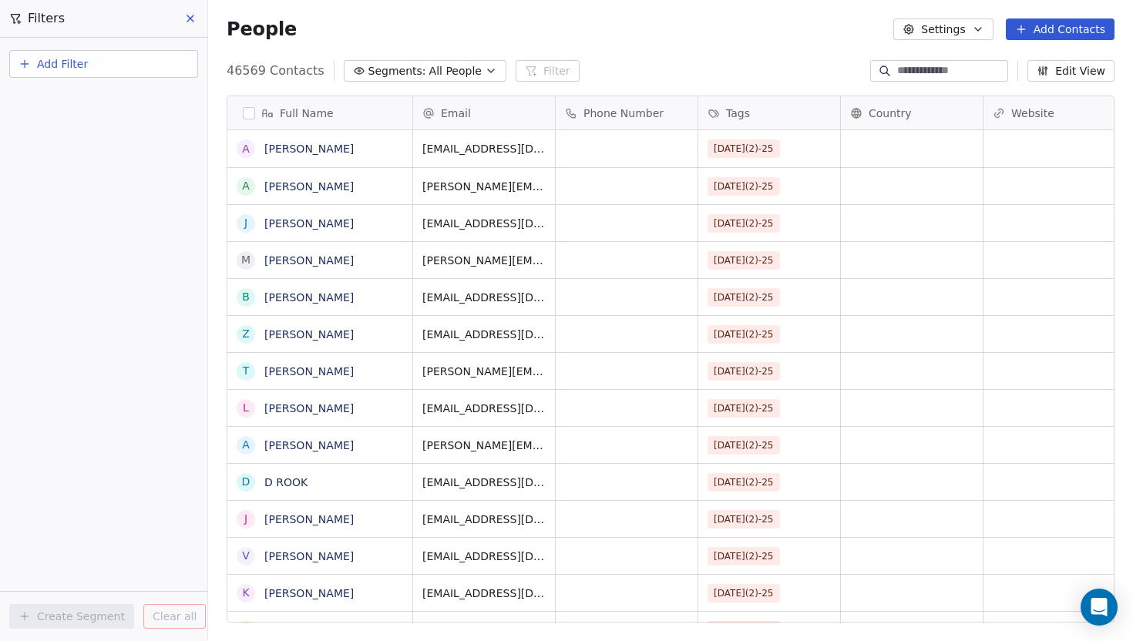
click at [51, 65] on span "Add Filter" at bounding box center [62, 64] width 51 height 16
click at [73, 102] on span "Contact properties" at bounding box center [75, 100] width 100 height 16
click at [118, 36] on html "Book Like A Boss Contacts People Marketing Workflows Campaigns Sales Sequences …" at bounding box center [566, 320] width 1133 height 641
click at [78, 69] on span "Add Filter" at bounding box center [62, 64] width 51 height 16
click at [72, 123] on span "Contact activity" at bounding box center [68, 125] width 86 height 16
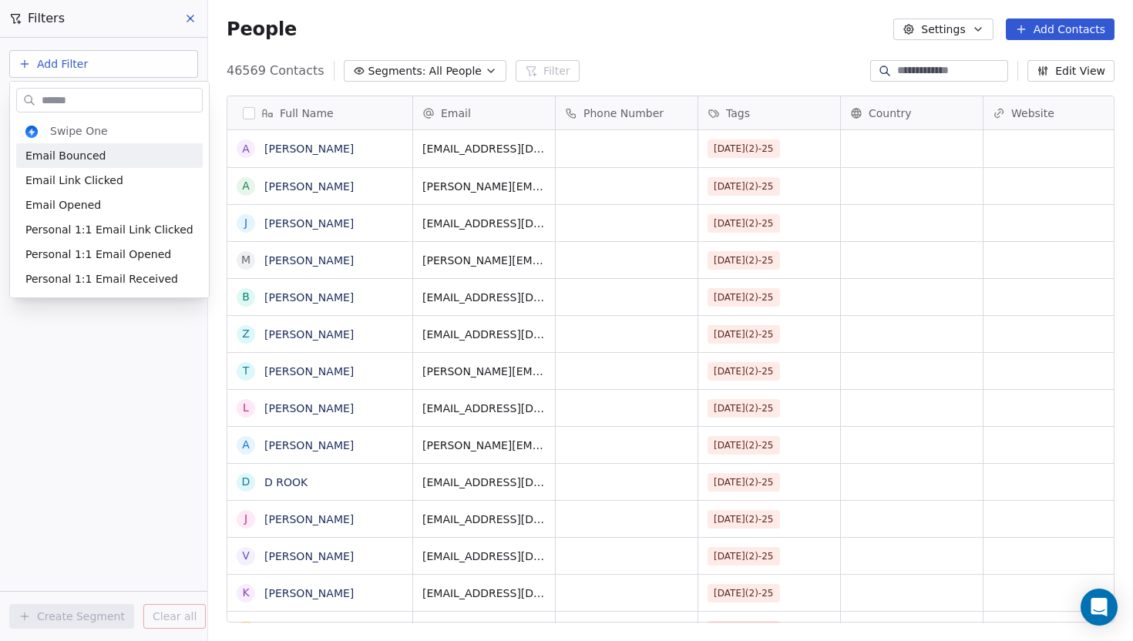
click at [111, 30] on html "Book Like A Boss Contacts People Marketing Workflows Campaigns Sales Sequences …" at bounding box center [566, 320] width 1133 height 641
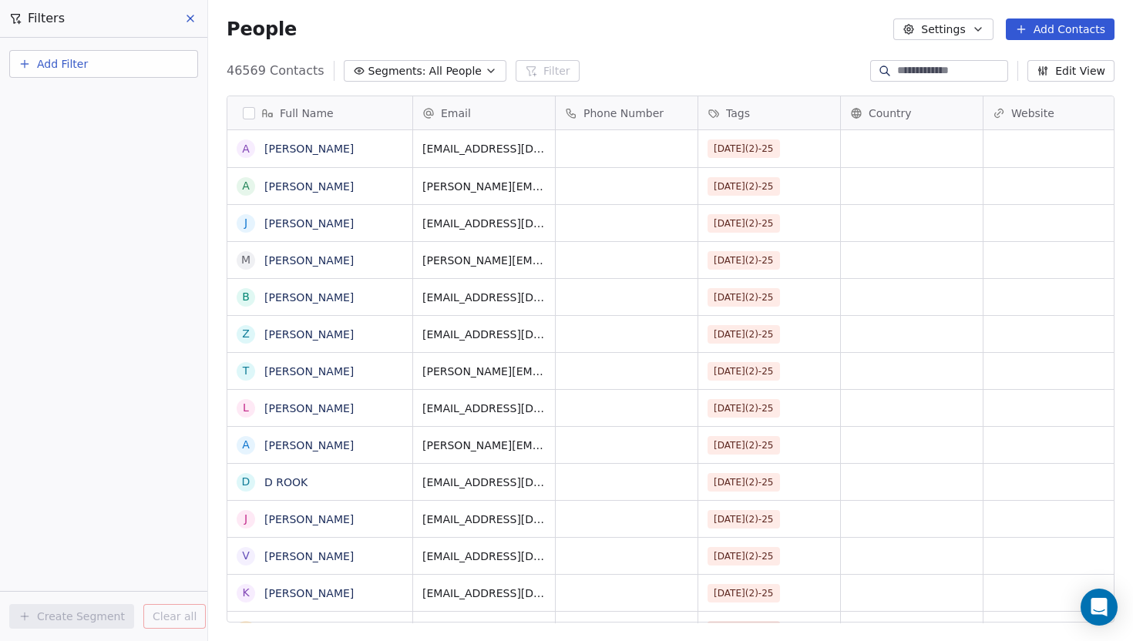
click at [195, 18] on icon at bounding box center [190, 18] width 12 height 12
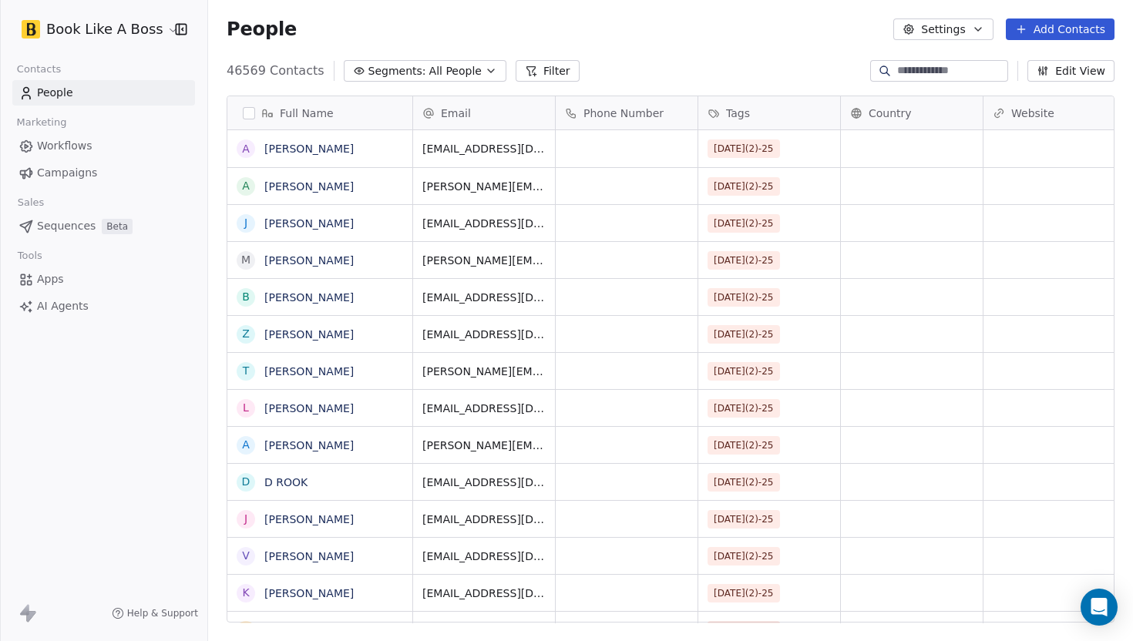
click at [82, 226] on span "Sequences" at bounding box center [66, 226] width 59 height 16
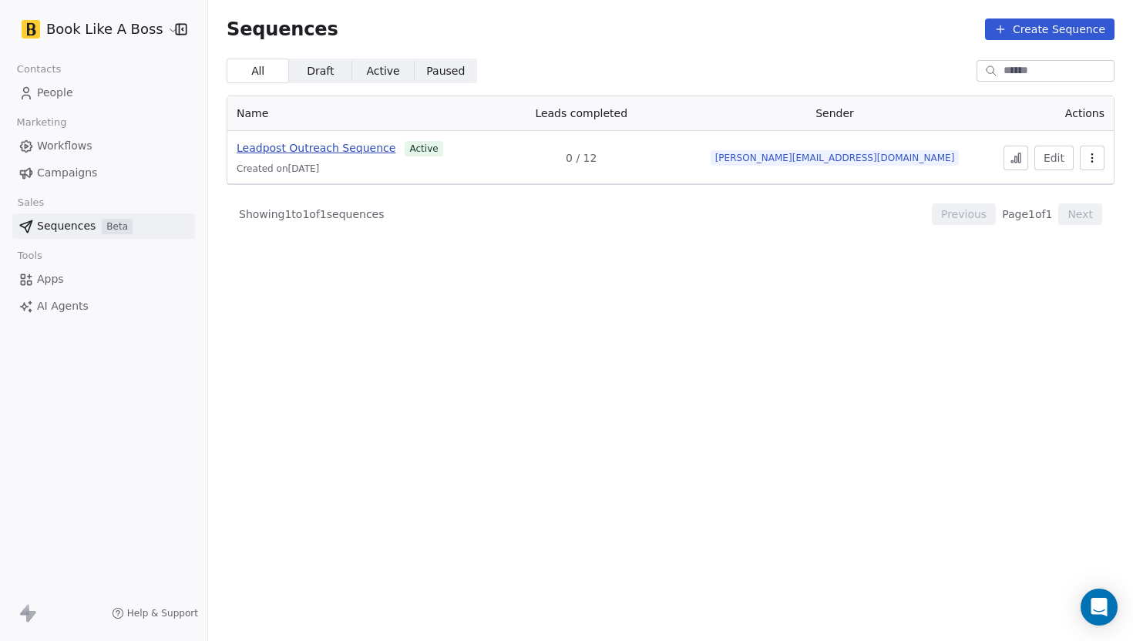
click at [371, 149] on span "Leadpost Outreach Sequence" at bounding box center [316, 148] width 159 height 12
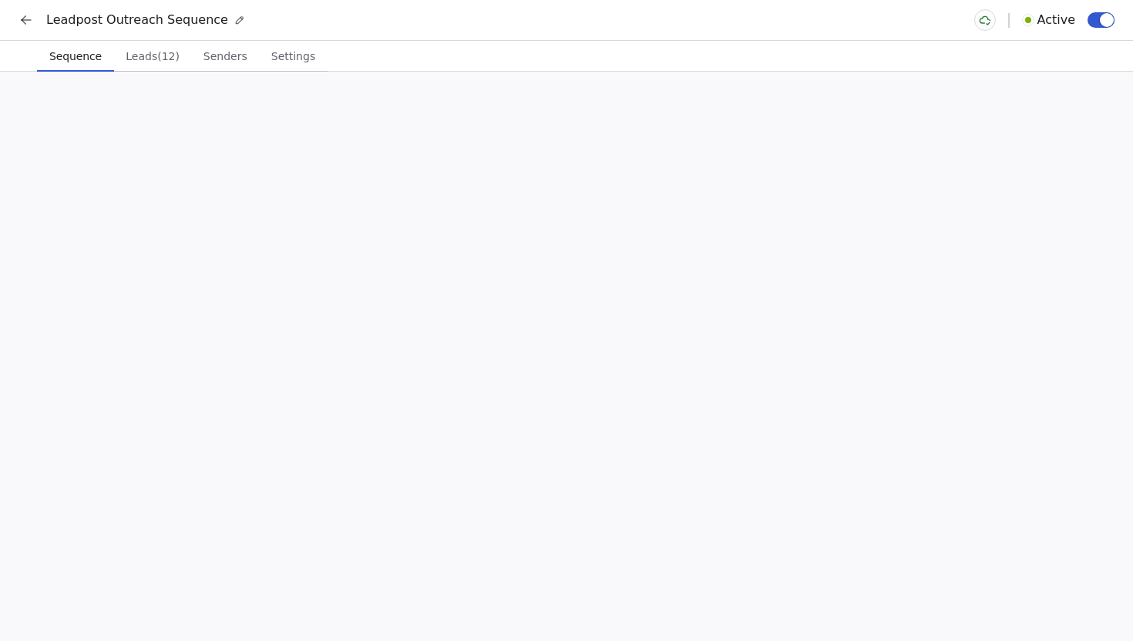
click at [138, 56] on span "Leads (12)" at bounding box center [152, 56] width 66 height 22
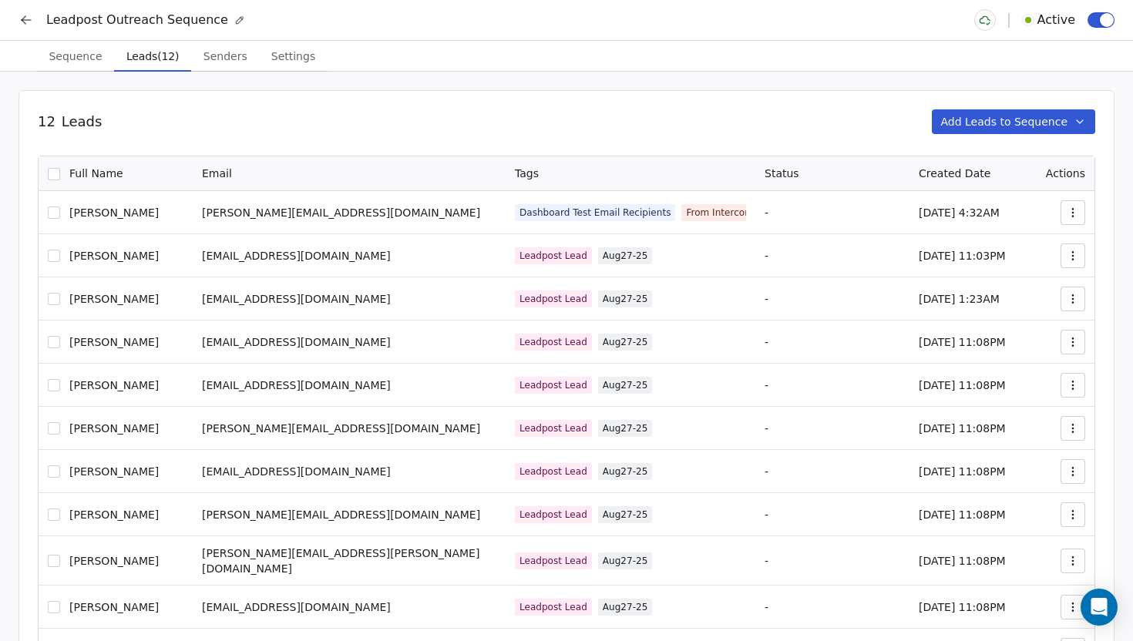
click at [985, 114] on button "Add Leads to Sequence" at bounding box center [1013, 121] width 164 height 25
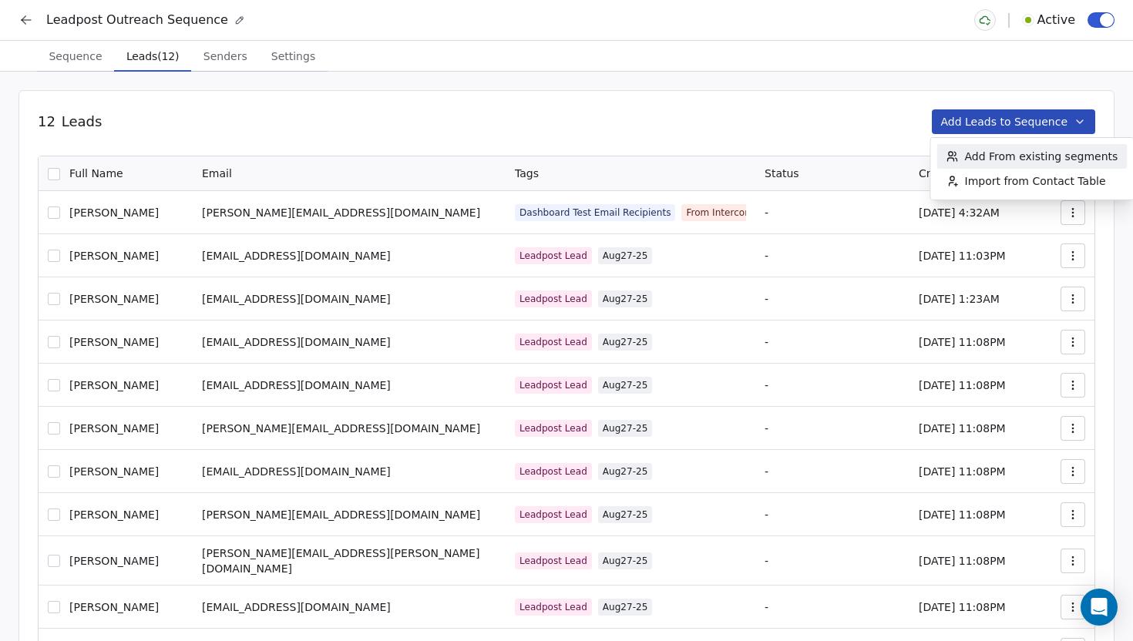
click at [976, 162] on span "Add From existing segments" at bounding box center [1041, 156] width 153 height 15
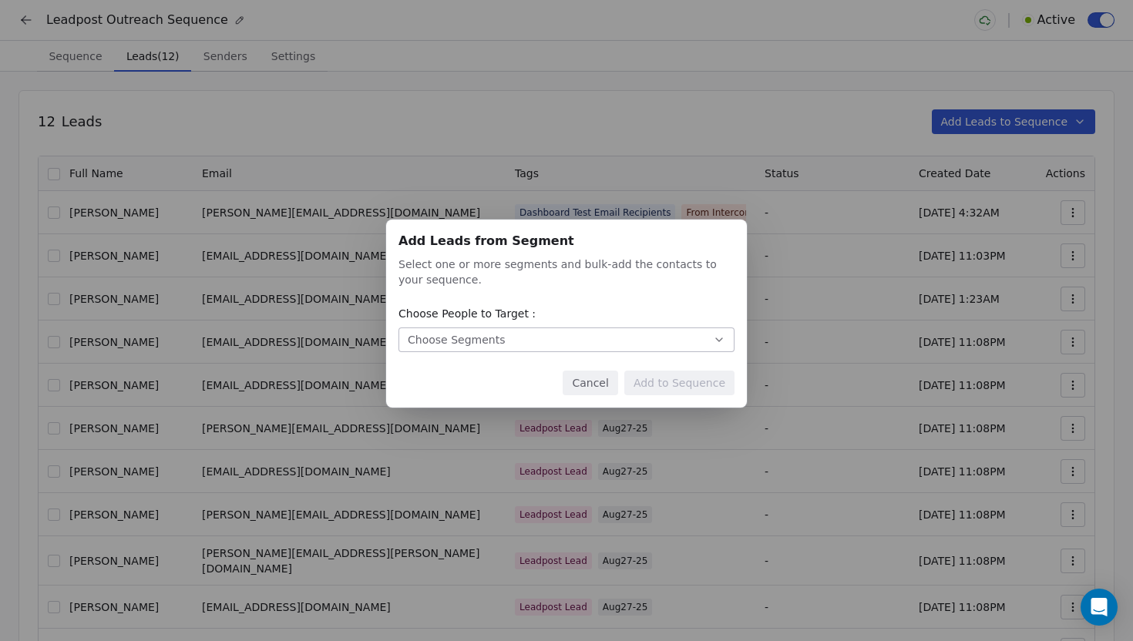
click at [660, 331] on button "Choose Segments" at bounding box center [566, 339] width 336 height 25
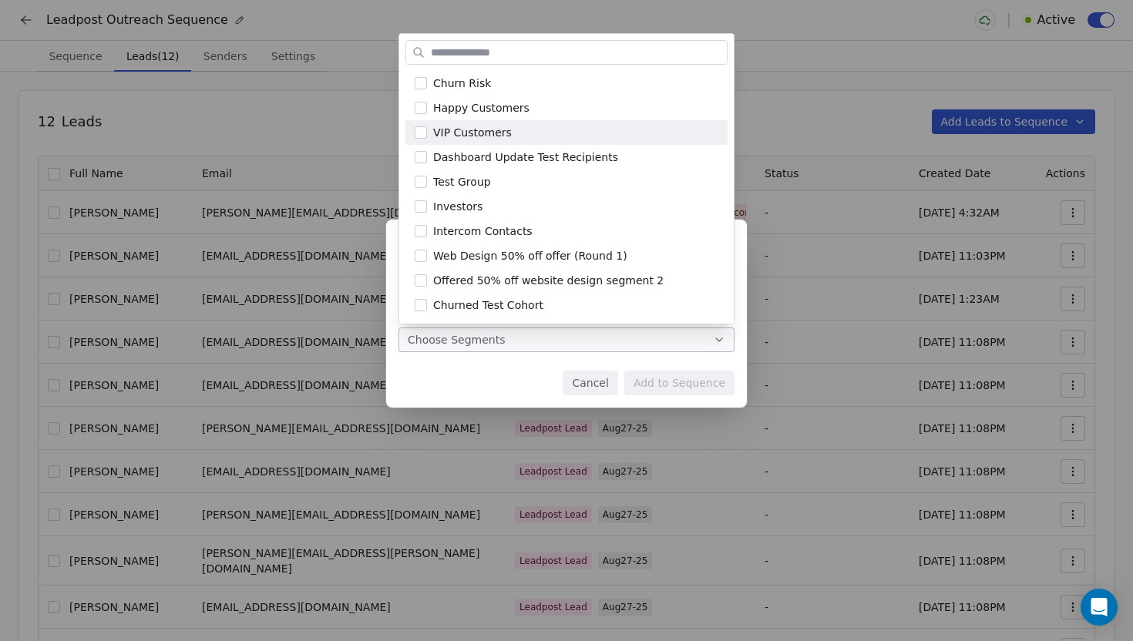
click at [834, 61] on div "Add Leads from Segment Add Leads from Segment Select one or more segments and b…" at bounding box center [566, 320] width 1133 height 641
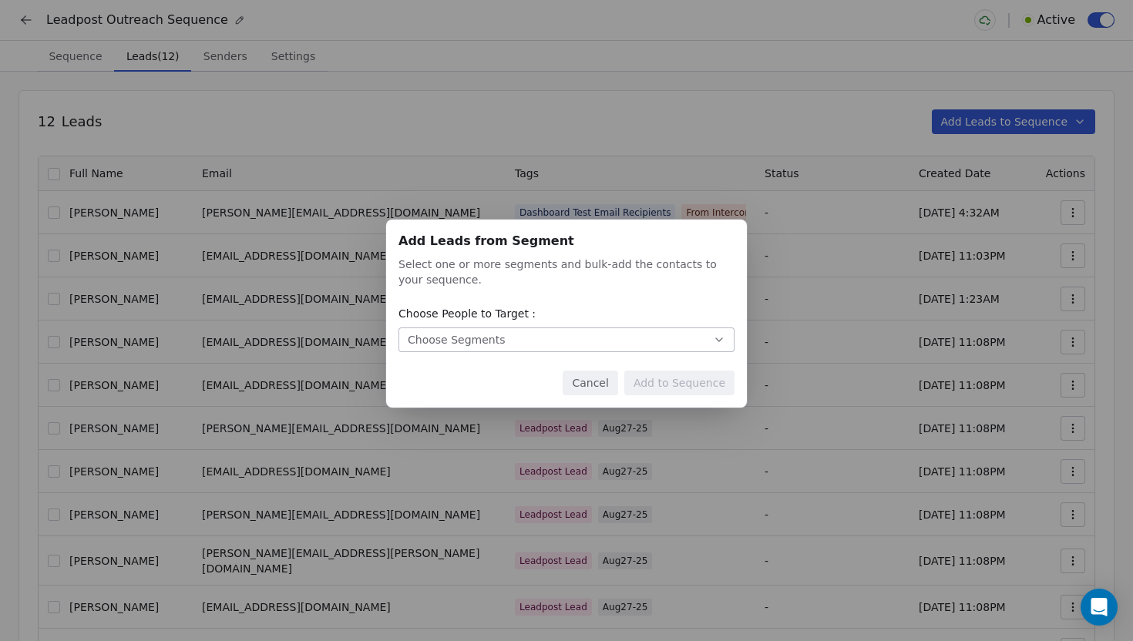
click at [614, 380] on button "Cancel" at bounding box center [589, 383] width 55 height 25
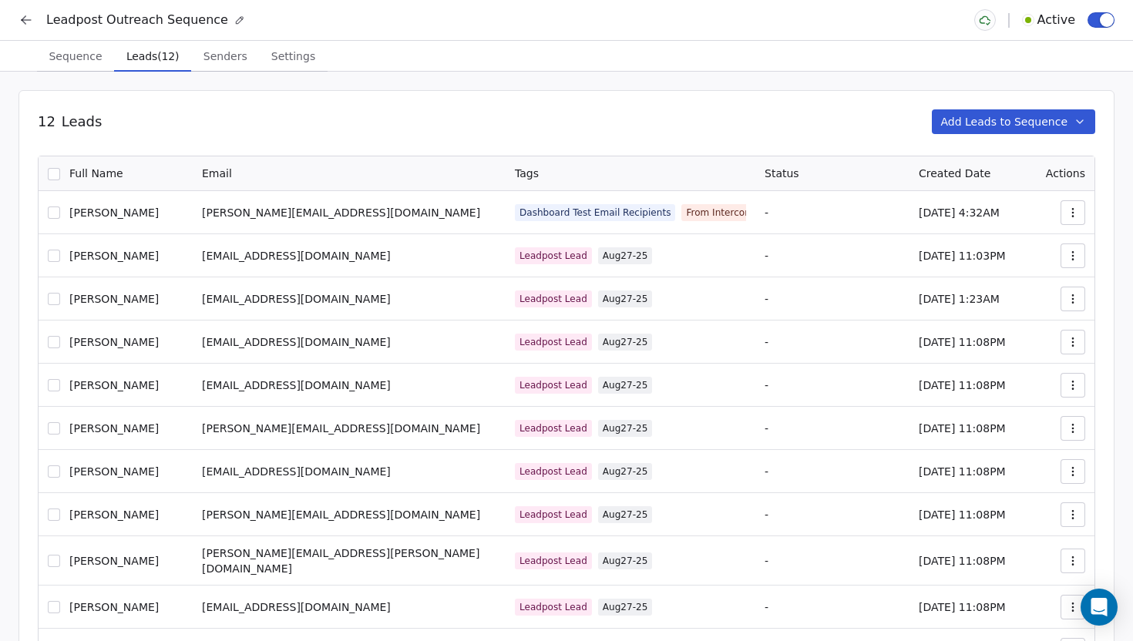
click at [1025, 116] on button "Add Leads to Sequence" at bounding box center [1013, 121] width 164 height 25
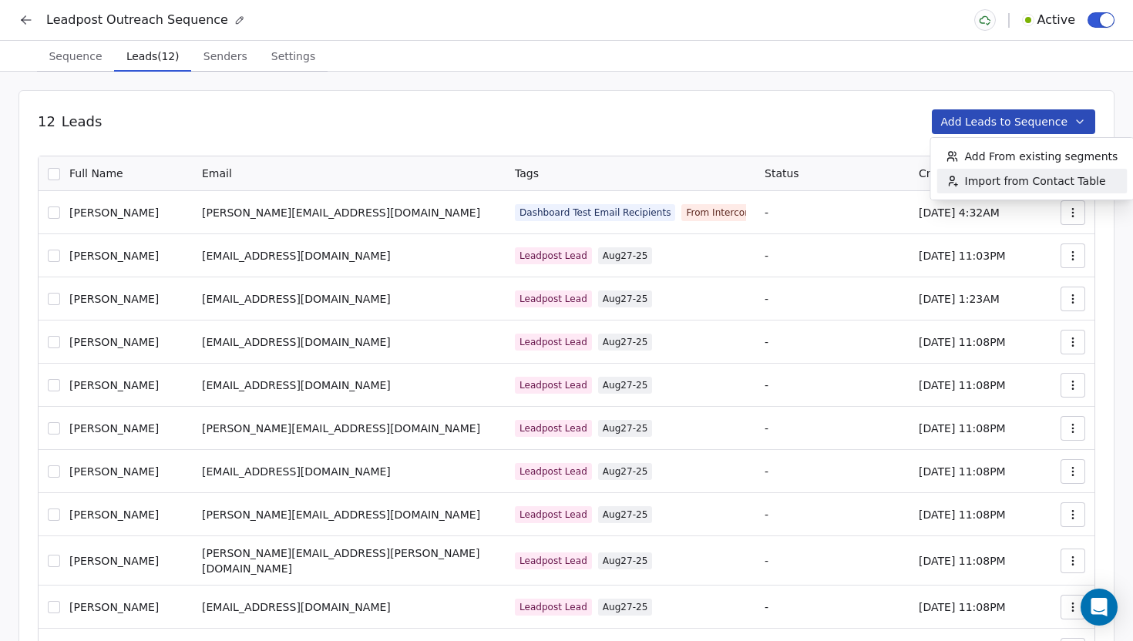
click at [1002, 173] on span "Import from Contact Table" at bounding box center [1035, 180] width 141 height 15
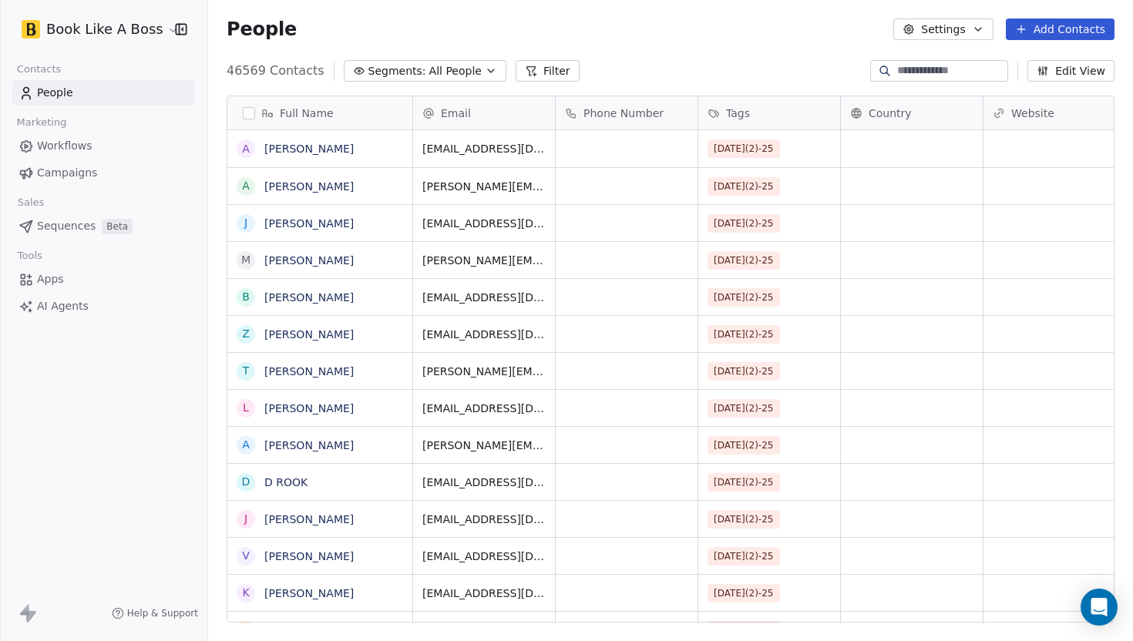
scroll to position [564, 925]
click at [404, 72] on span "Segments:" at bounding box center [397, 71] width 58 height 16
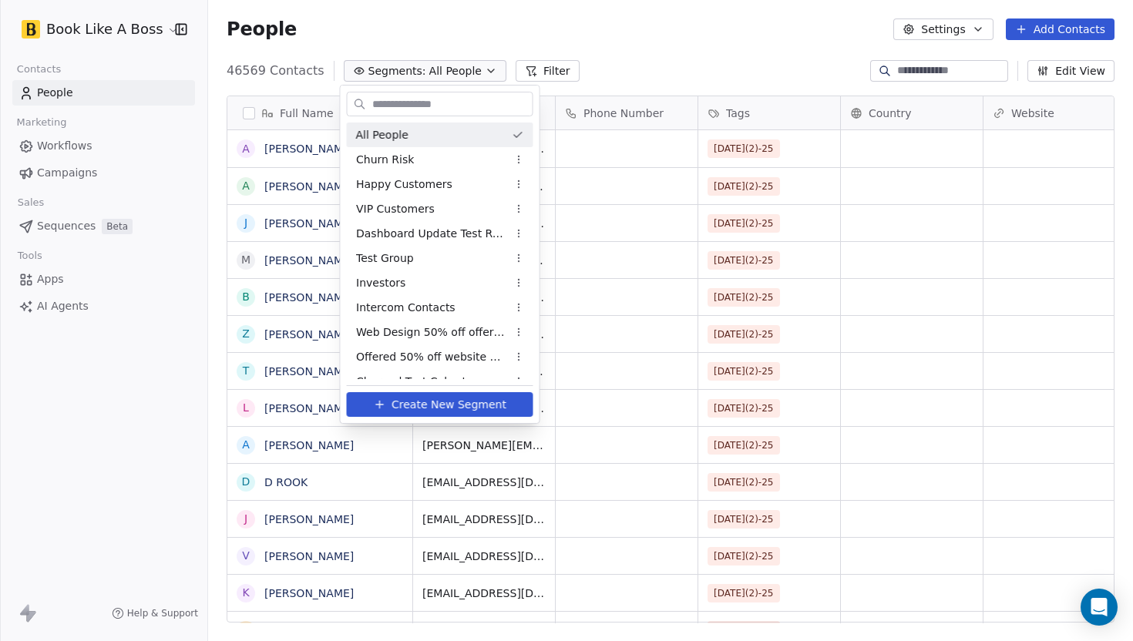
type input "*"
click at [514, 72] on html "Book Like A Boss Contacts People Marketing Workflows Campaigns Sales Sequences …" at bounding box center [566, 320] width 1133 height 641
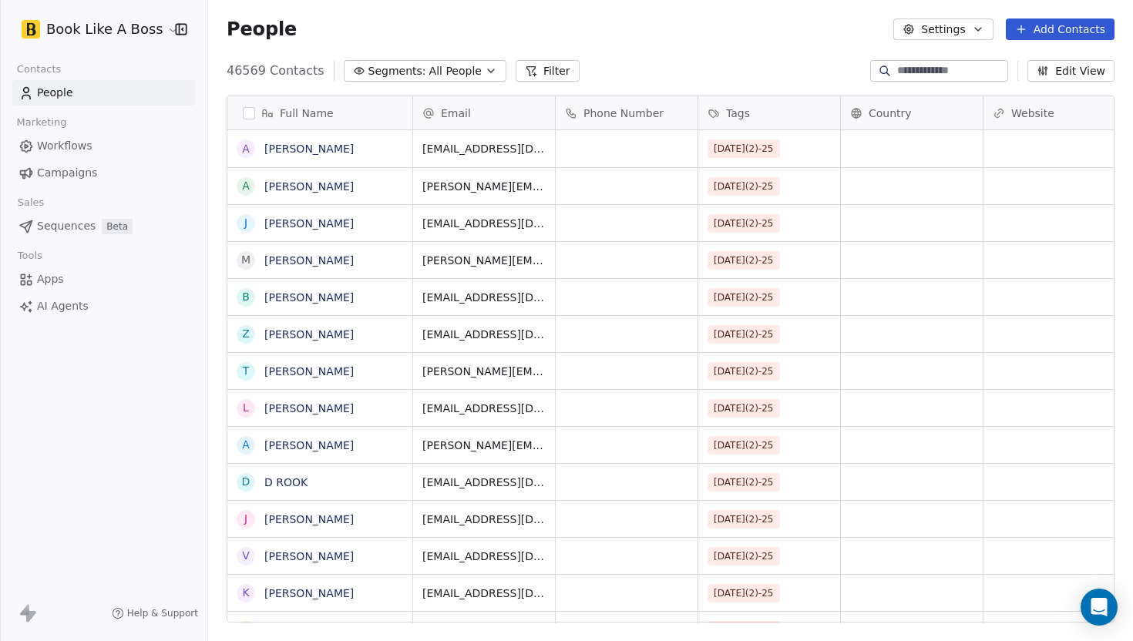
click at [528, 73] on button "Filter" at bounding box center [547, 71] width 64 height 22
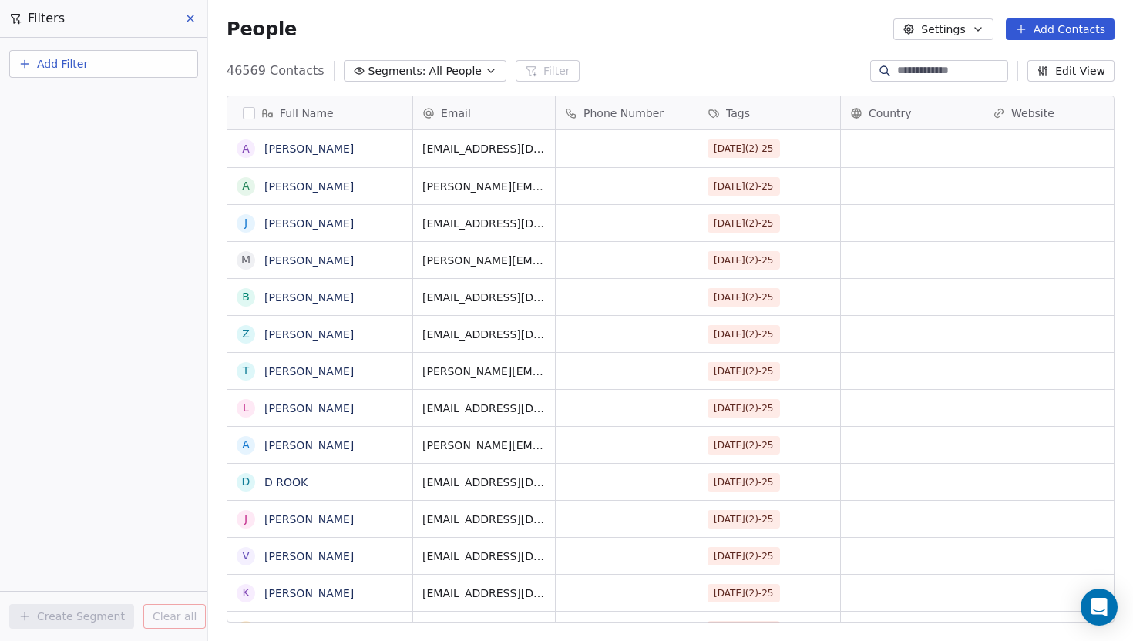
click at [55, 65] on span "Add Filter" at bounding box center [62, 64] width 51 height 16
click at [147, 109] on div "Contact properties" at bounding box center [103, 100] width 175 height 25
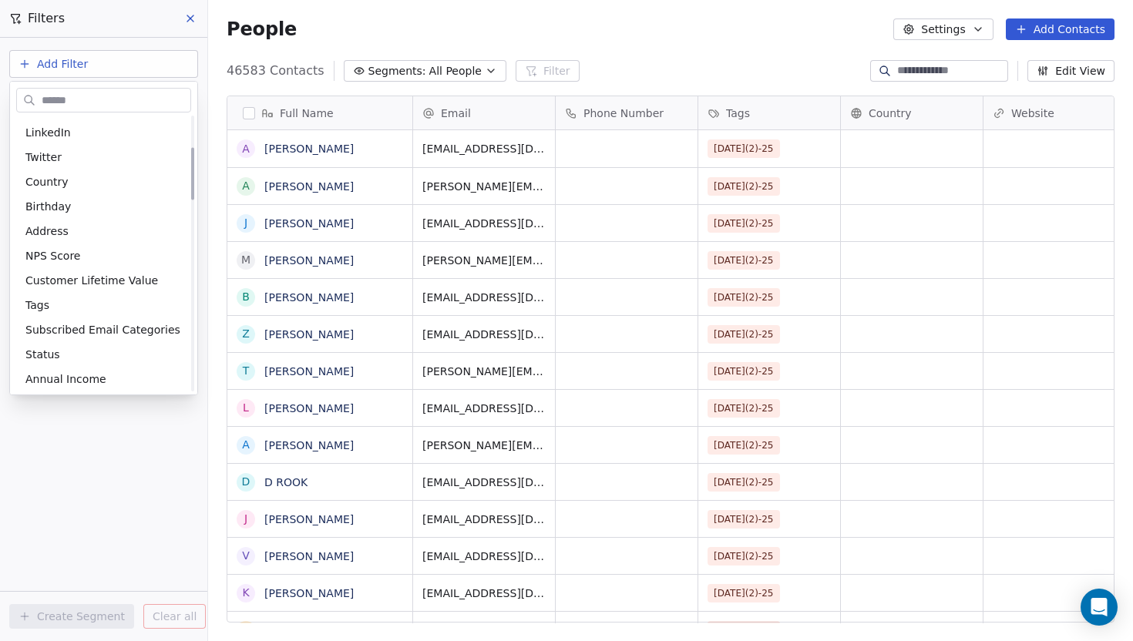
scroll to position [189, 0]
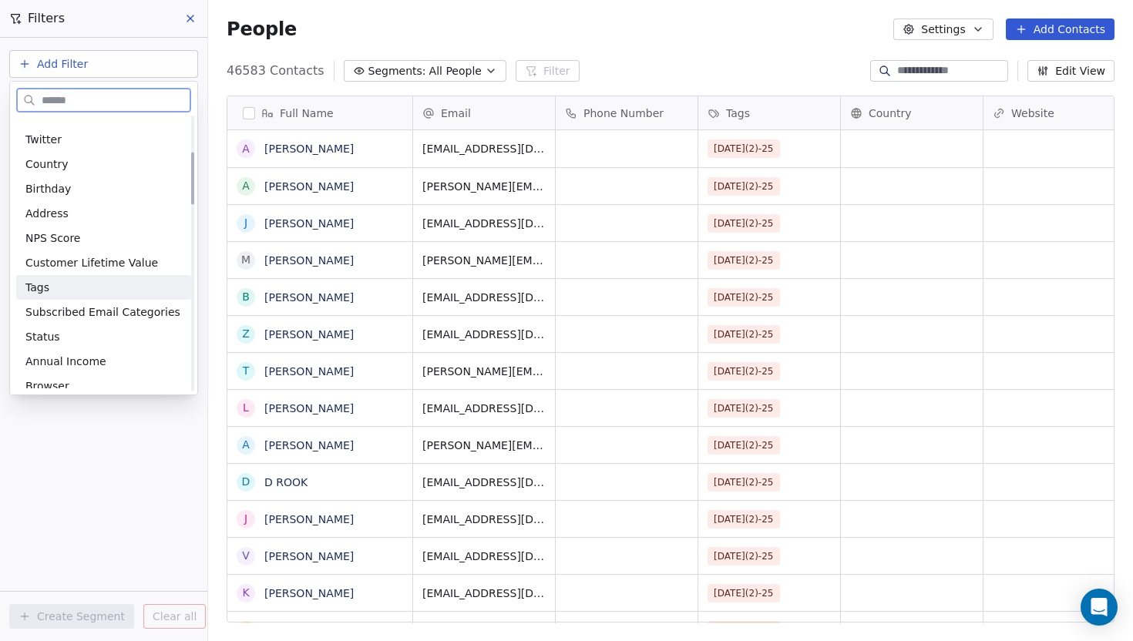
click at [71, 284] on div "Tags" at bounding box center [103, 287] width 156 height 15
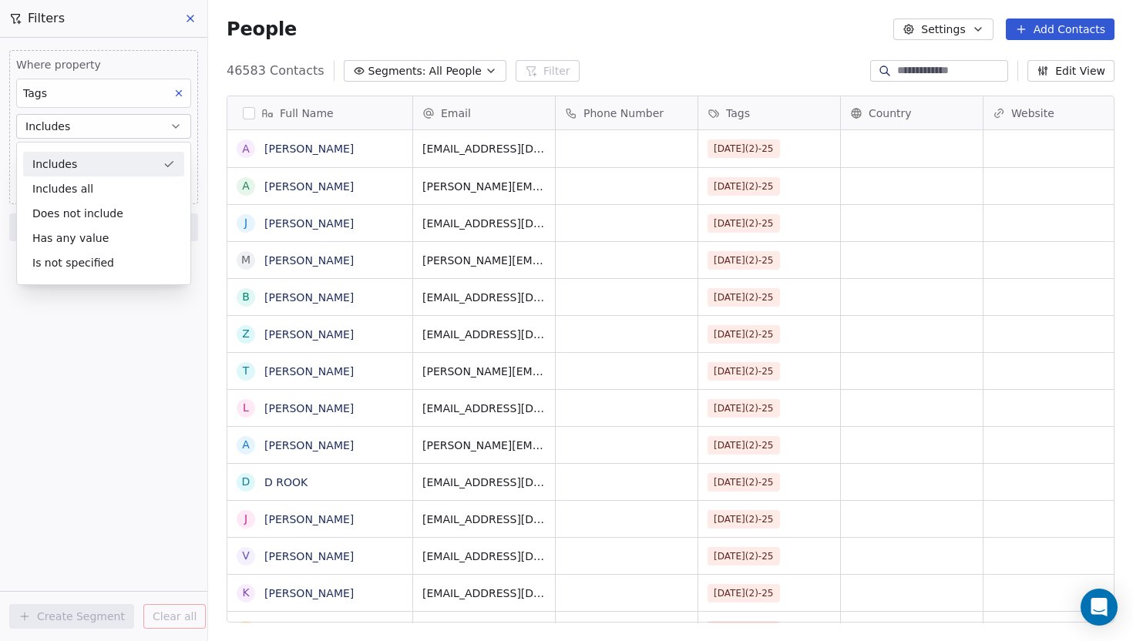
click at [99, 166] on div "Includes" at bounding box center [103, 164] width 161 height 25
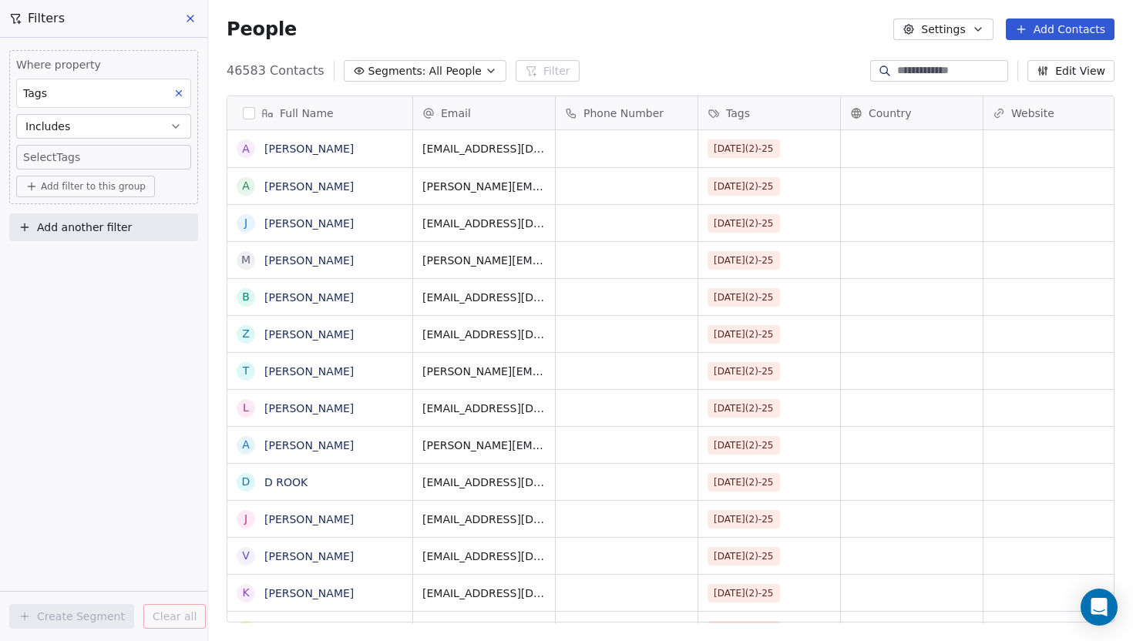
click at [99, 162] on body "Book Like A Boss Contacts People Marketing Workflows Campaigns Sales Sequences …" at bounding box center [566, 320] width 1133 height 641
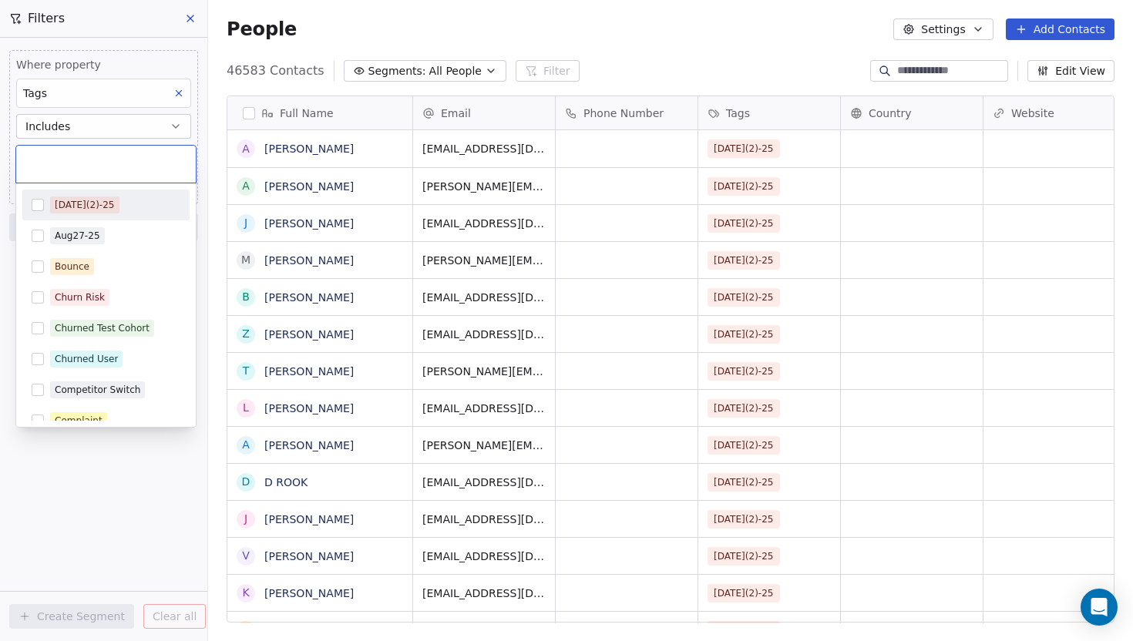
click at [45, 206] on div "[DATE](2)-25" at bounding box center [105, 205] width 167 height 25
click at [139, 465] on html "Book Like A Boss Contacts People Marketing Workflows Campaigns Sales Sequences …" at bounding box center [566, 320] width 1133 height 641
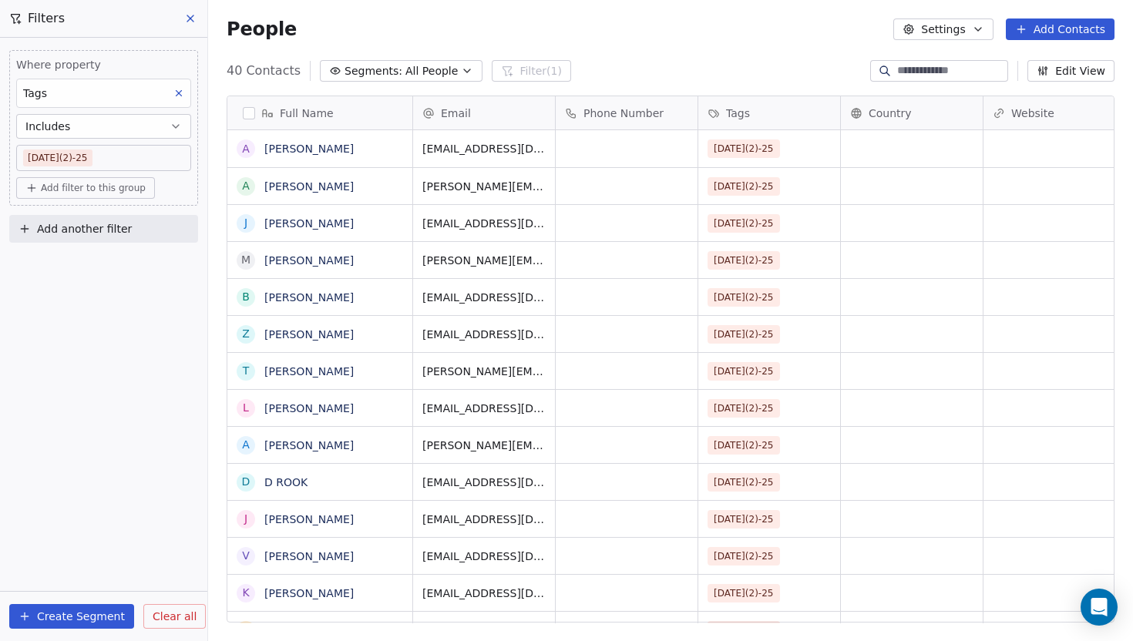
scroll to position [564, 925]
click at [247, 112] on button "button" at bounding box center [249, 113] width 12 height 12
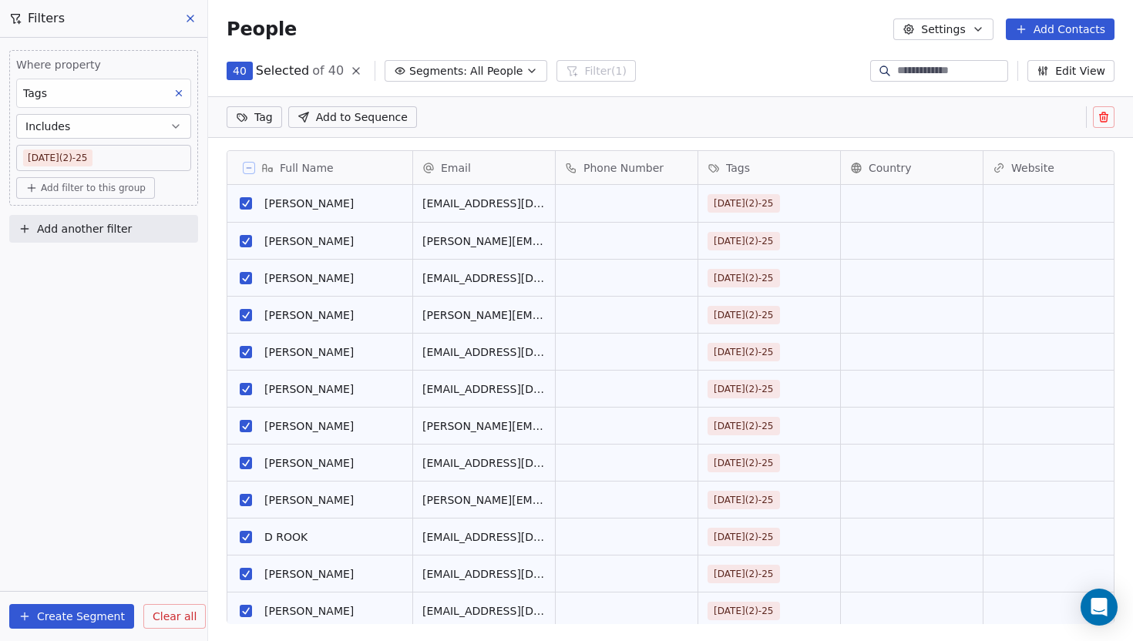
scroll to position [700, 0]
click at [1053, 32] on button "Add Contacts" at bounding box center [1059, 29] width 109 height 22
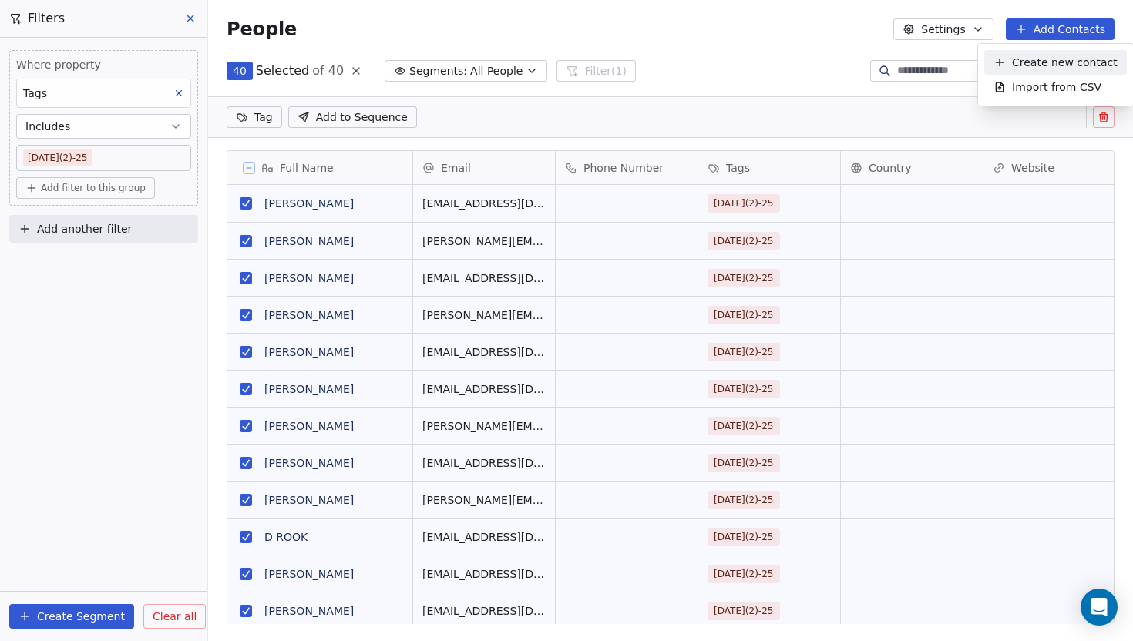
click at [770, 40] on html "Book Like A Boss Contacts People Marketing Workflows Campaigns Sales Sequences …" at bounding box center [566, 320] width 1133 height 641
click at [395, 122] on span "Add to Sequence" at bounding box center [362, 116] width 92 height 15
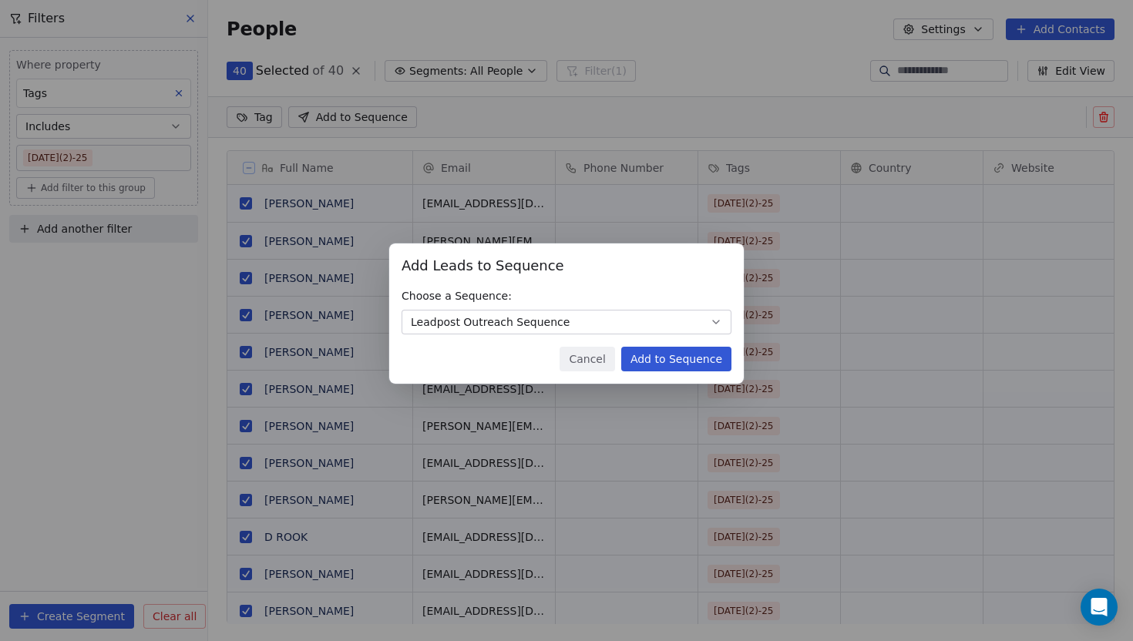
click at [653, 356] on button "Add to Sequence" at bounding box center [676, 359] width 110 height 25
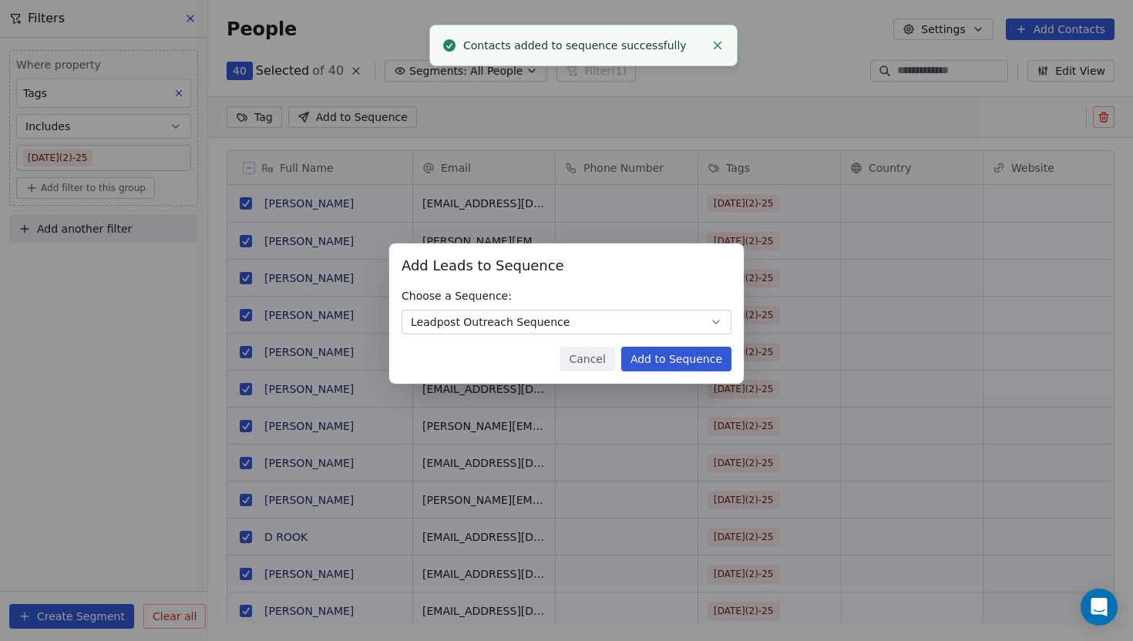
scroll to position [564, 925]
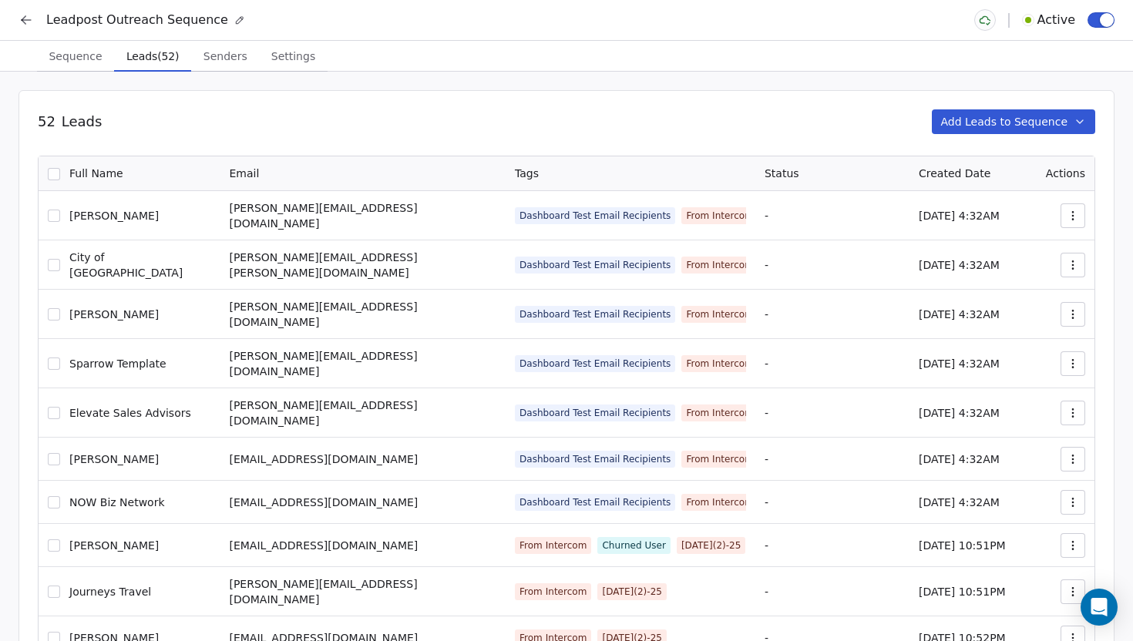
click at [20, 23] on icon at bounding box center [25, 19] width 15 height 15
